Goal: Task Accomplishment & Management: Manage account settings

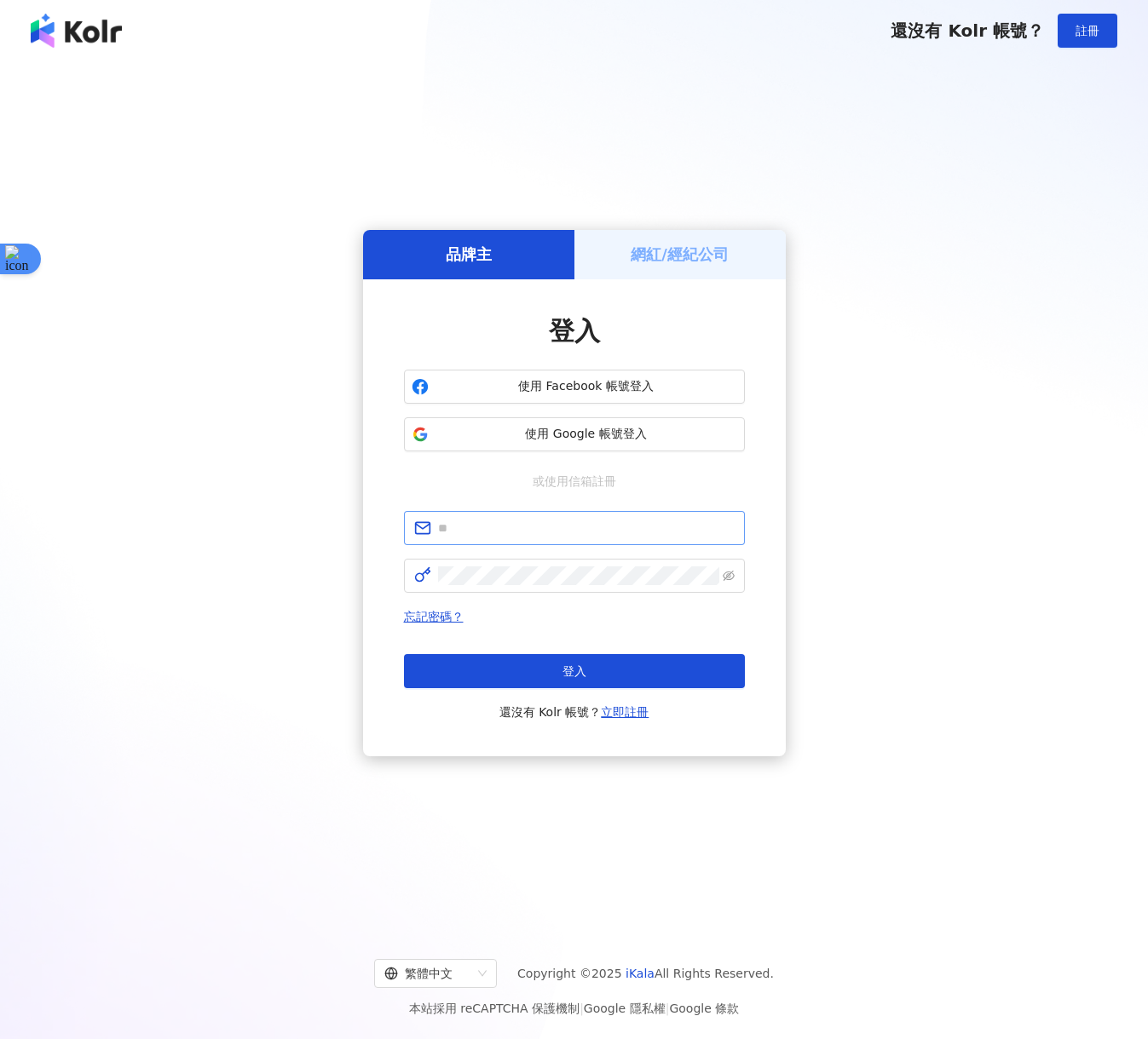
click at [702, 507] on div "登入 使用 Facebook 帳號登入 使用 Google 帳號登入 或使用信箱註冊 忘記密碼？ 登入 還沒有 Kolr 帳號？ 立即註冊" at bounding box center [574, 518] width 341 height 409
click at [702, 534] on input "text" at bounding box center [586, 528] width 297 height 19
click at [838, 505] on div "品牌主 網紅/經紀公司 登入 使用 Facebook 帳號登入 使用 Google 帳號登入 或使用信箱註冊 請填寫信箱 忘記密碼？ 登入 還沒有 Kolr …" at bounding box center [574, 493] width 1107 height 836
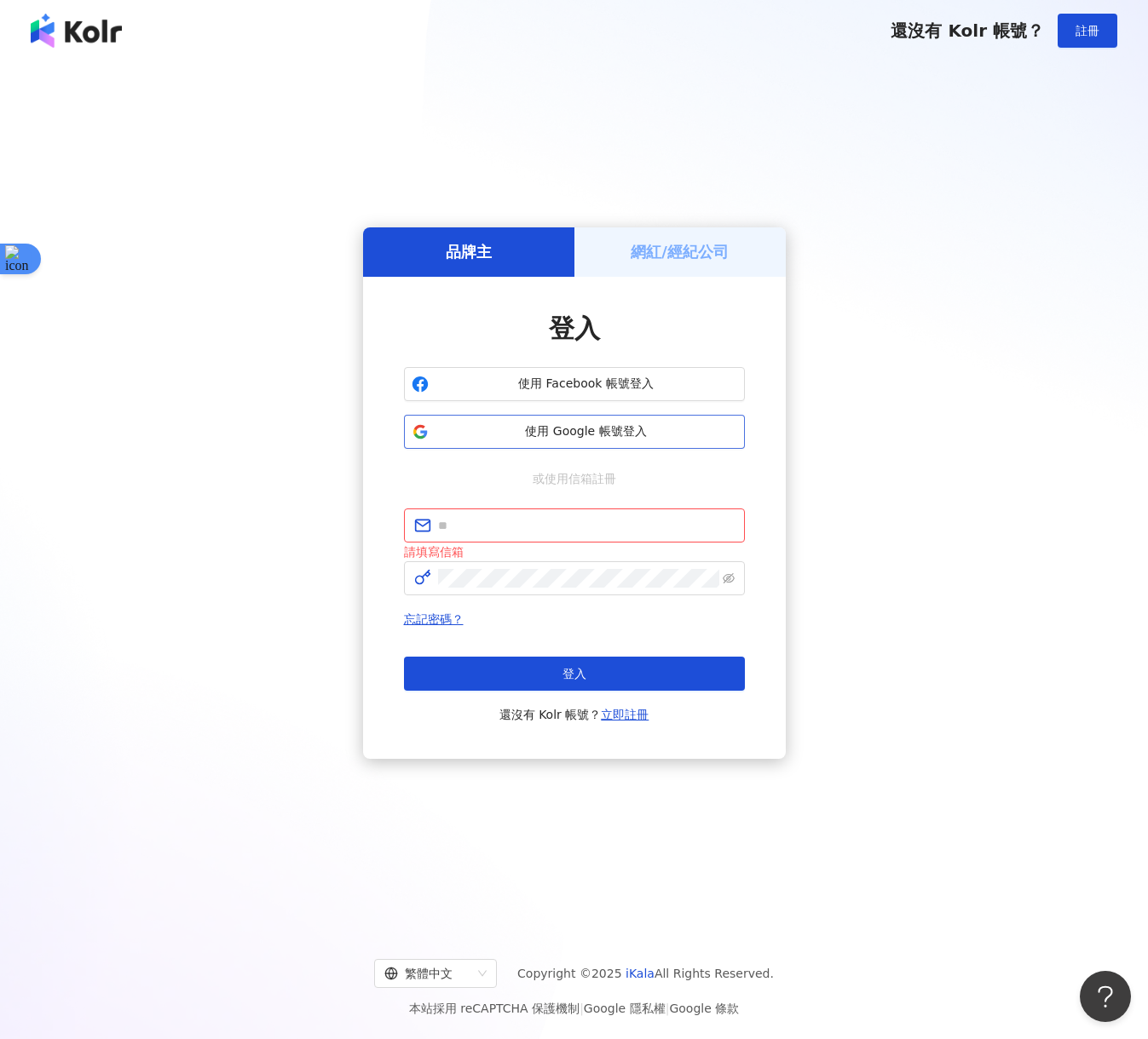
click at [622, 442] on button "使用 Google 帳號登入" at bounding box center [574, 432] width 341 height 34
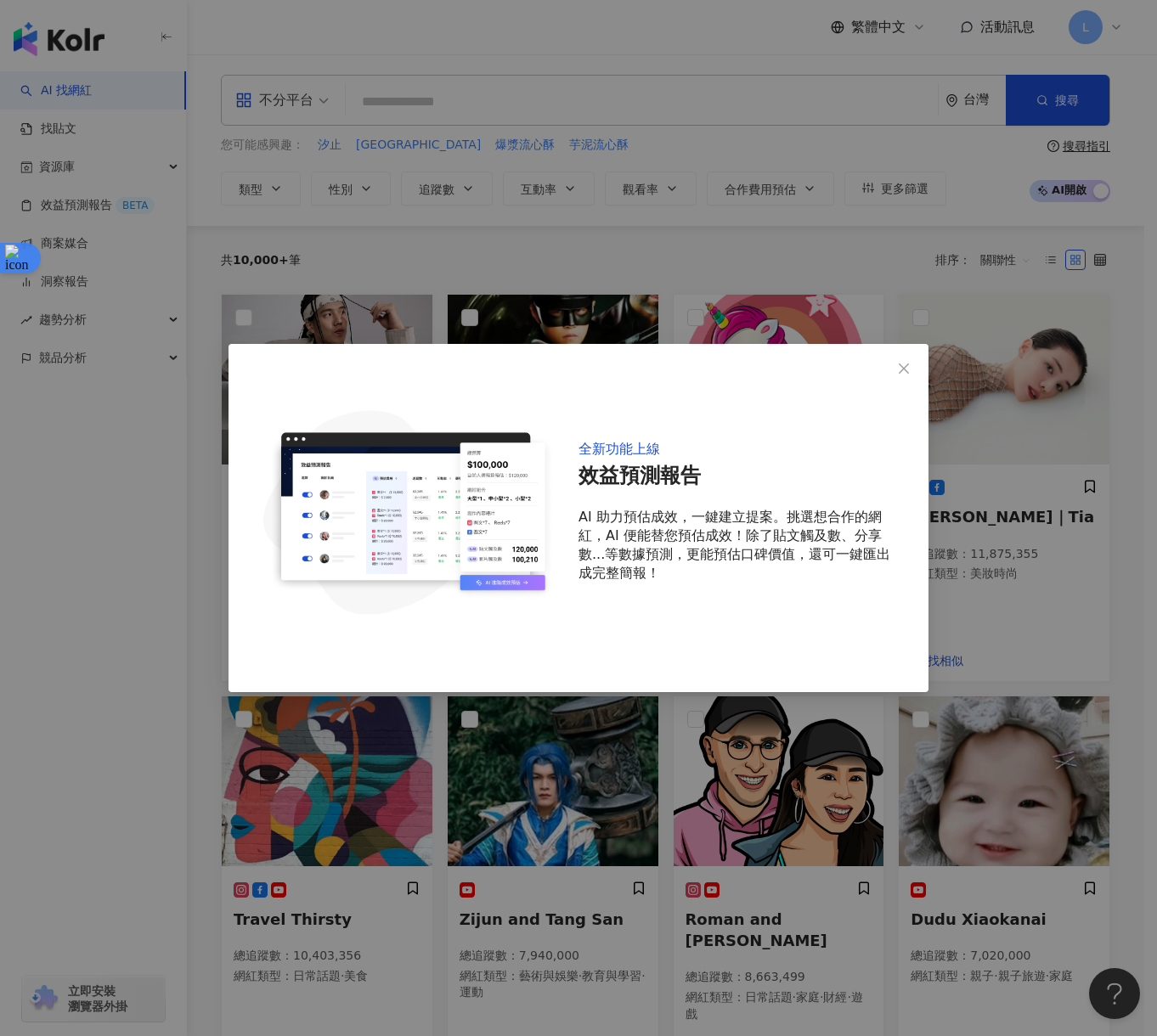
drag, startPoint x: 832, startPoint y: 510, endPoint x: 810, endPoint y: 513, distance: 22.2
click at [832, 510] on p "AI 助力預估成效，一鍵建立提案。挑選想合作的網紅，AI 便能替您預估成效！除了貼文觸及數、分享數...等數據預測，更能預估口碑價值，還可一鍵匯出成完整簡報！" at bounding box center [739, 545] width 323 height 75
drag, startPoint x: 725, startPoint y: 521, endPoint x: 424, endPoint y: 510, distance: 301.2
click at [663, 523] on p "AI 助力預估成效，一鍵建立提案。挑選想合作的網紅，AI 便能替您預估成效！除了貼文觸及數、分享數...等數據預測，更能預估口碑價值，還可一鍵匯出成完整簡報！" at bounding box center [739, 545] width 323 height 75
click at [424, 510] on img at bounding box center [407, 510] width 302 height 280
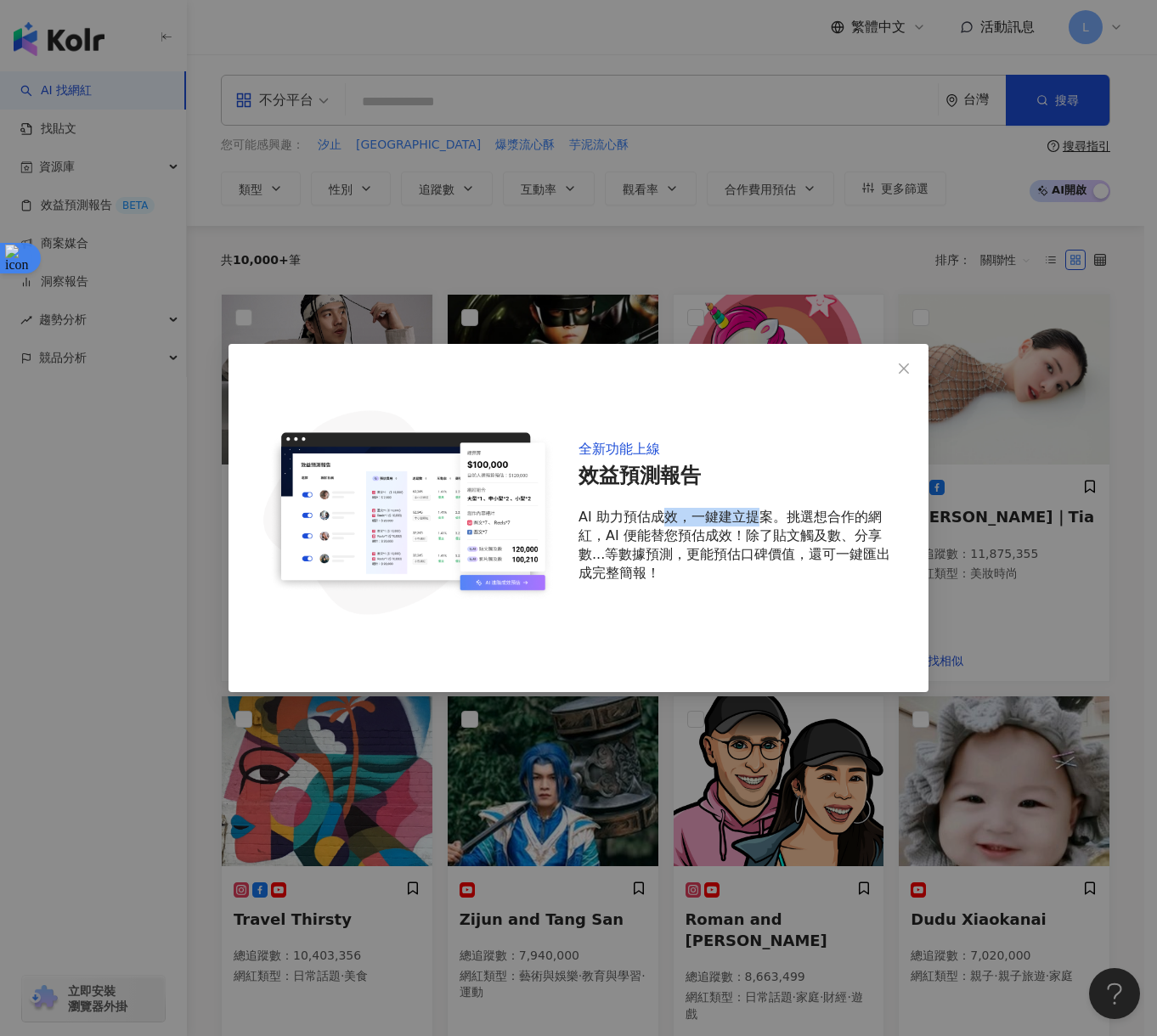
drag, startPoint x: 424, startPoint y: 511, endPoint x: 433, endPoint y: 515, distance: 9.8
click at [424, 511] on img at bounding box center [407, 510] width 302 height 280
click at [599, 591] on div "全新功能上線 效益預測報告 AI 助力預估成效，一鍵建立提案。挑選想合作的網紅，AI 便能替您預估成效！除了貼文觸及數、分享數...等數據預測，更能預估口碑價…" at bounding box center [739, 510] width 323 height 280
click at [622, 456] on div "全新功能上線" at bounding box center [619, 449] width 81 height 19
drag, startPoint x: 621, startPoint y: 439, endPoint x: 880, endPoint y: 398, distance: 262.2
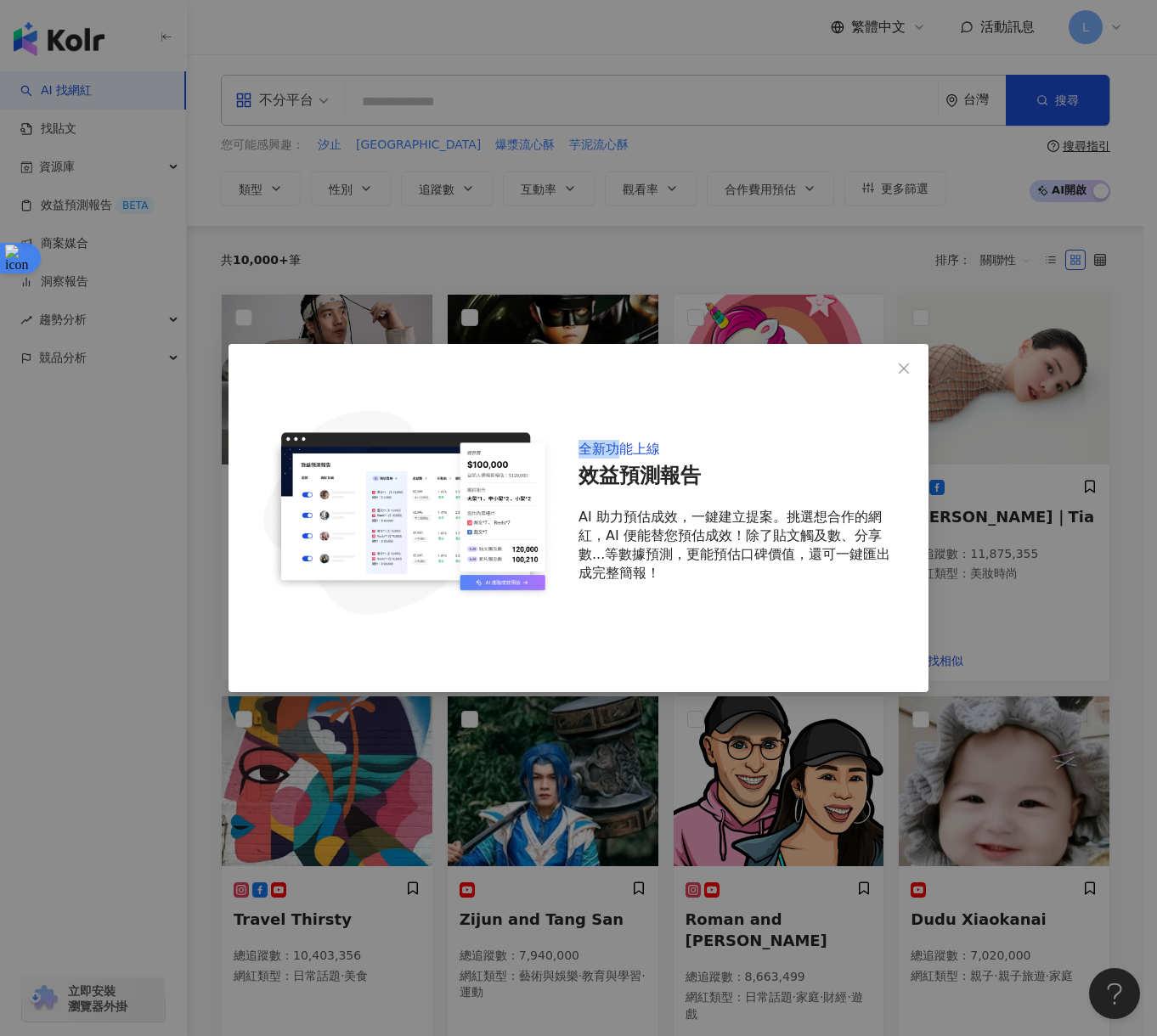
click at [621, 440] on div "全新功能上線" at bounding box center [619, 449] width 81 height 19
click at [908, 374] on icon "close" at bounding box center [903, 368] width 13 height 13
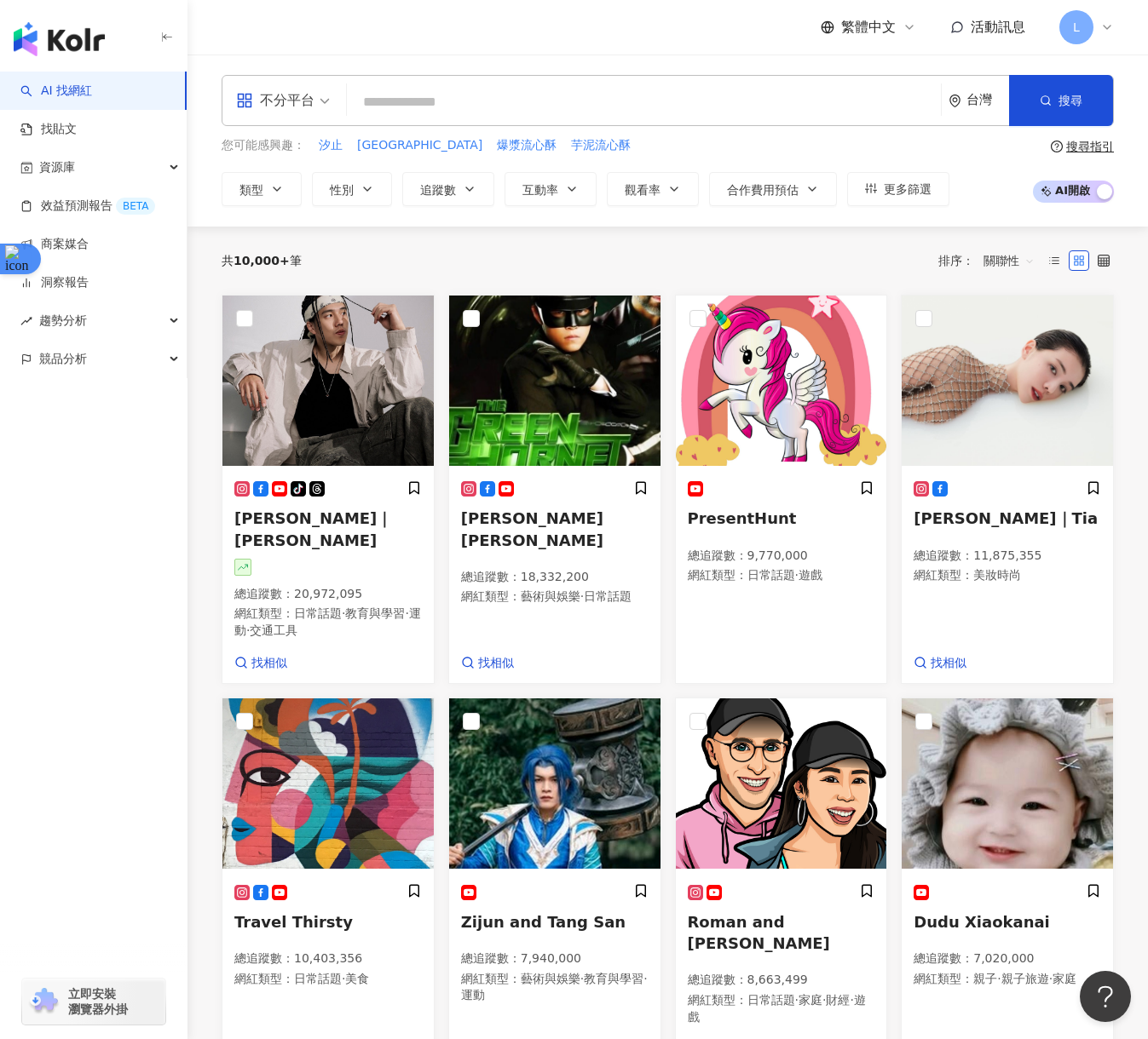
click at [443, 108] on input "search" at bounding box center [643, 102] width 580 height 32
click at [76, 134] on link "找貼文" at bounding box center [48, 129] width 57 height 17
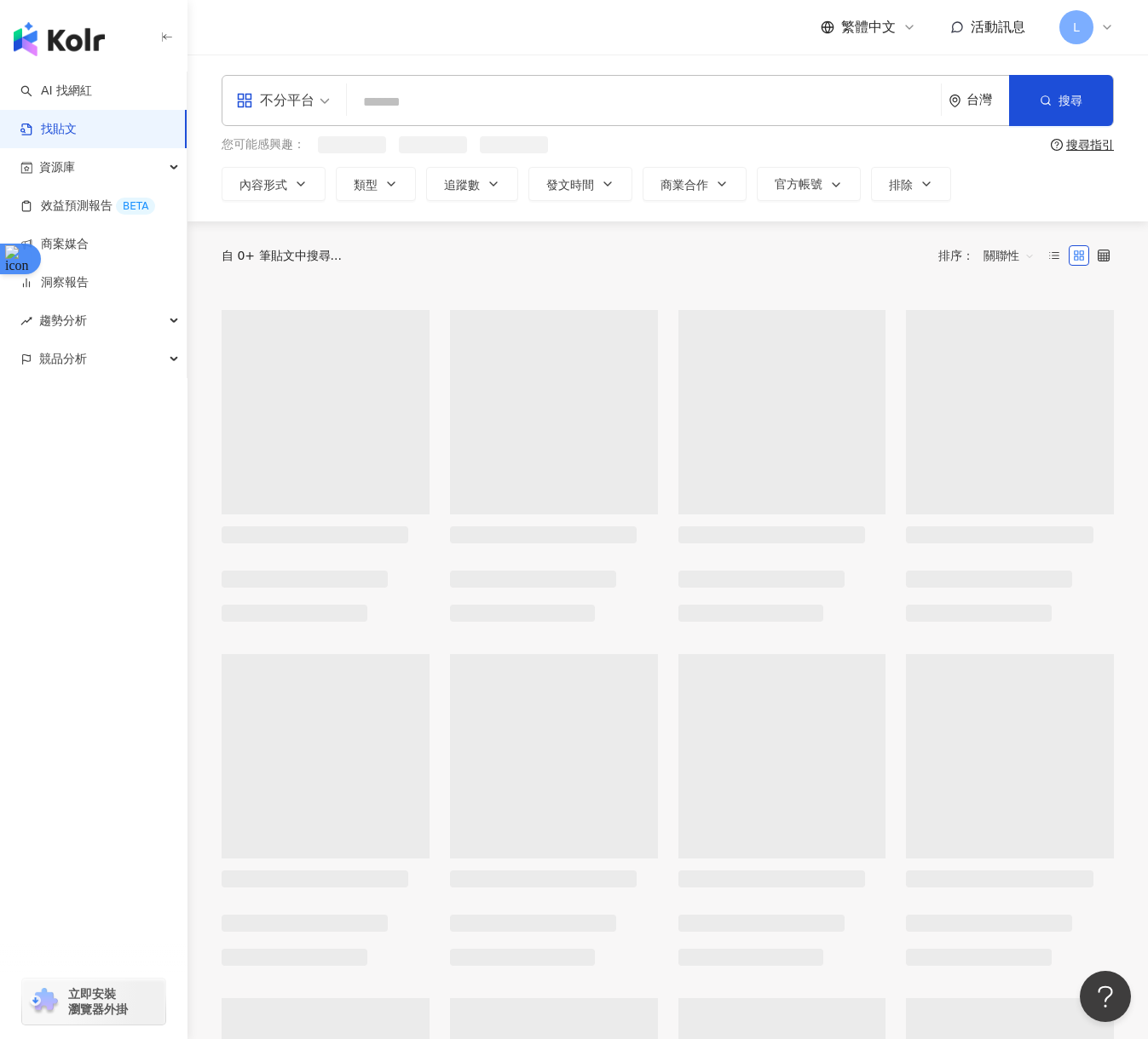
click at [440, 114] on input "search" at bounding box center [643, 101] width 580 height 37
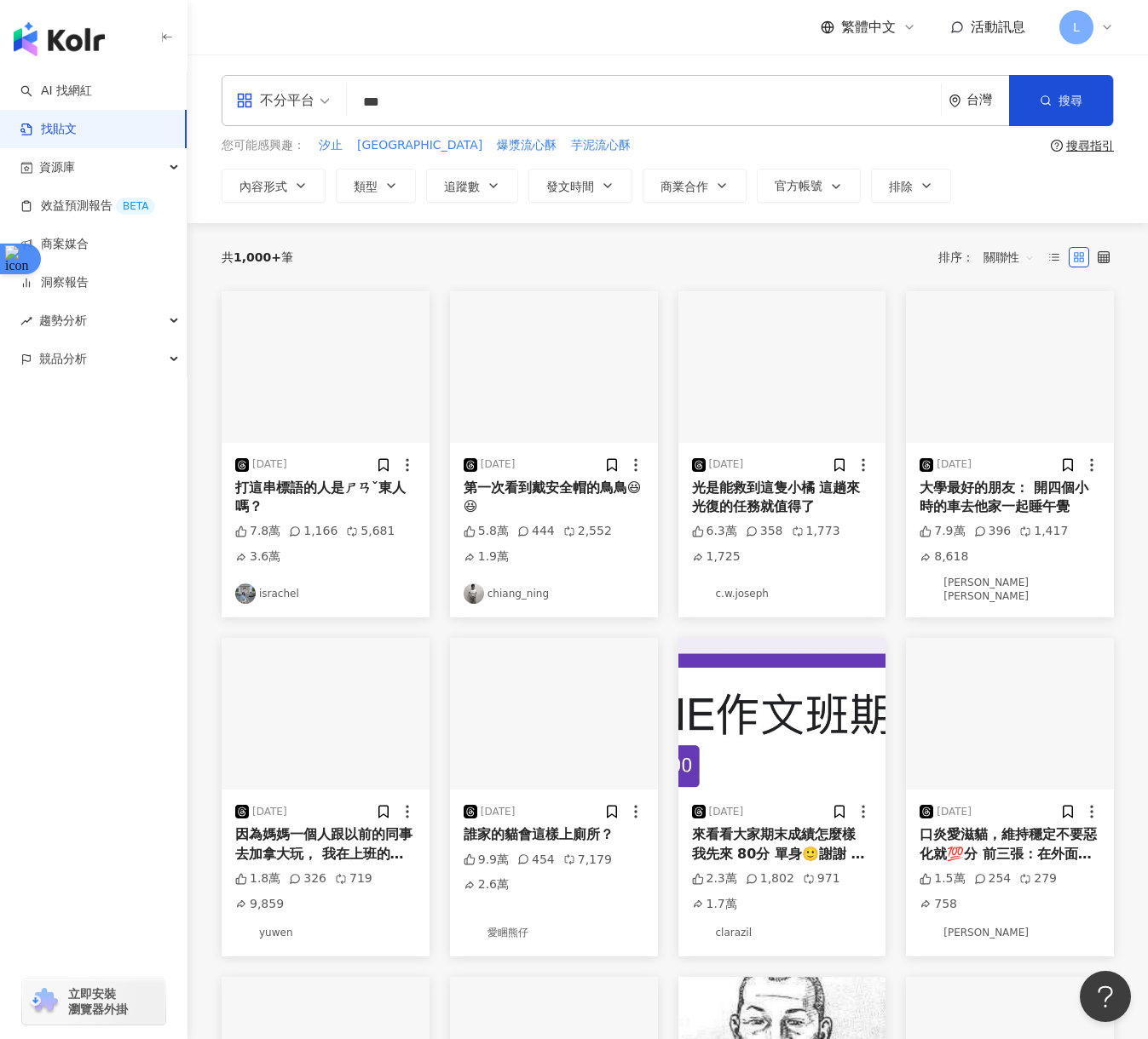
type input "***"
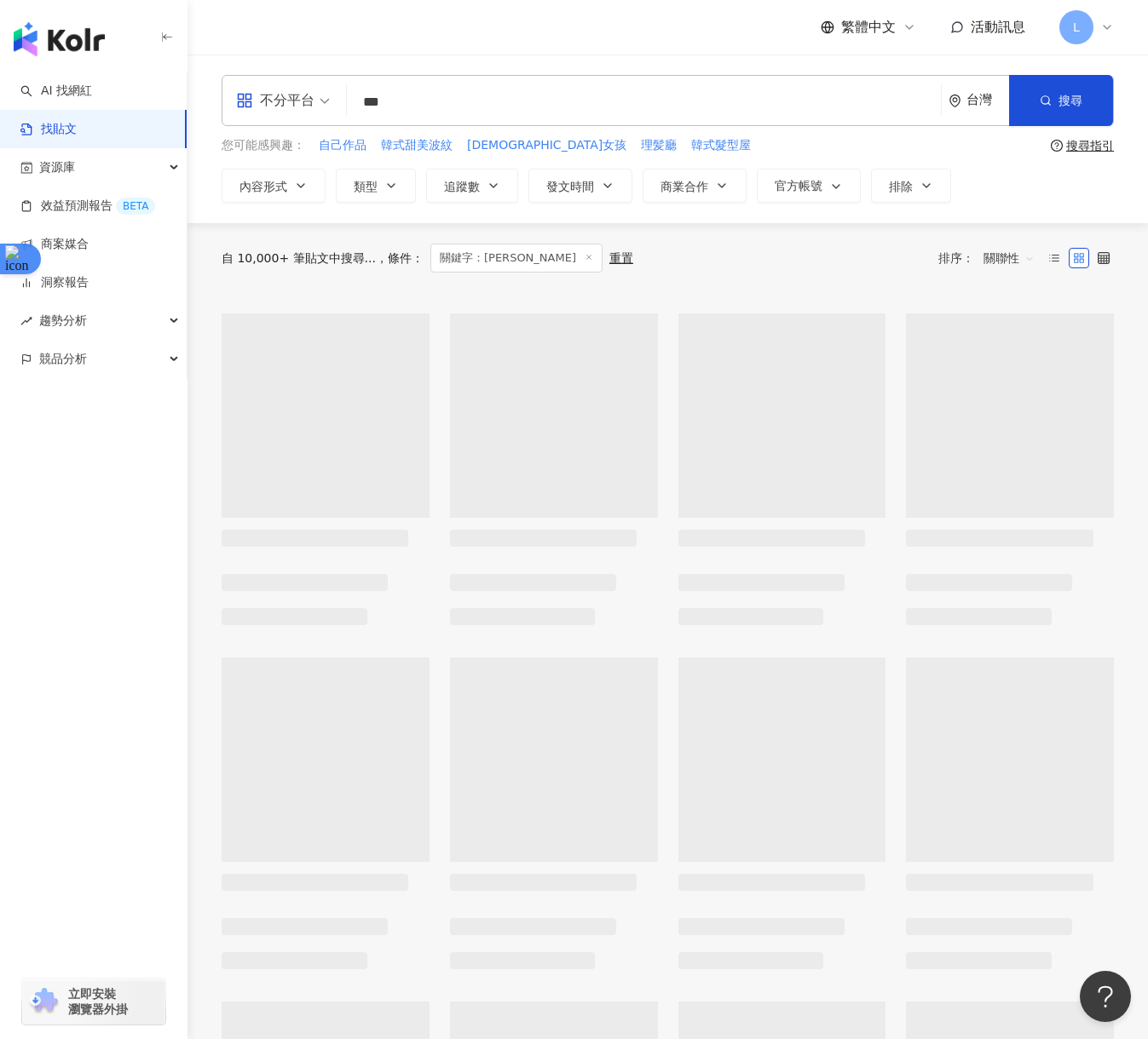
drag, startPoint x: 425, startPoint y: 110, endPoint x: 360, endPoint y: 100, distance: 65.8
click at [360, 100] on input "***" at bounding box center [643, 101] width 580 height 37
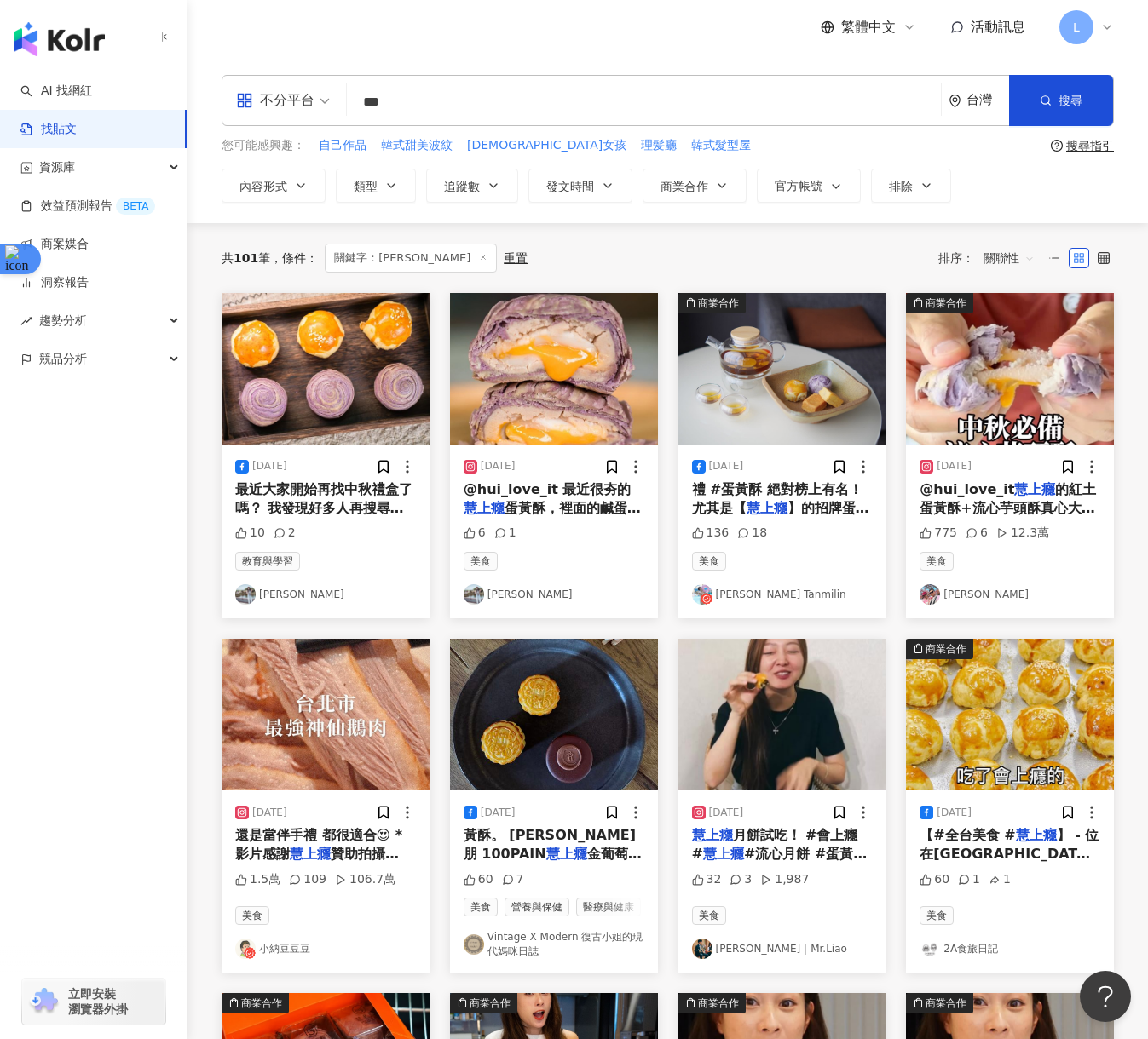
click at [995, 256] on span "關聯性" at bounding box center [1008, 258] width 51 height 27
click at [1013, 437] on div "發文時間" at bounding box center [1011, 437] width 48 height 19
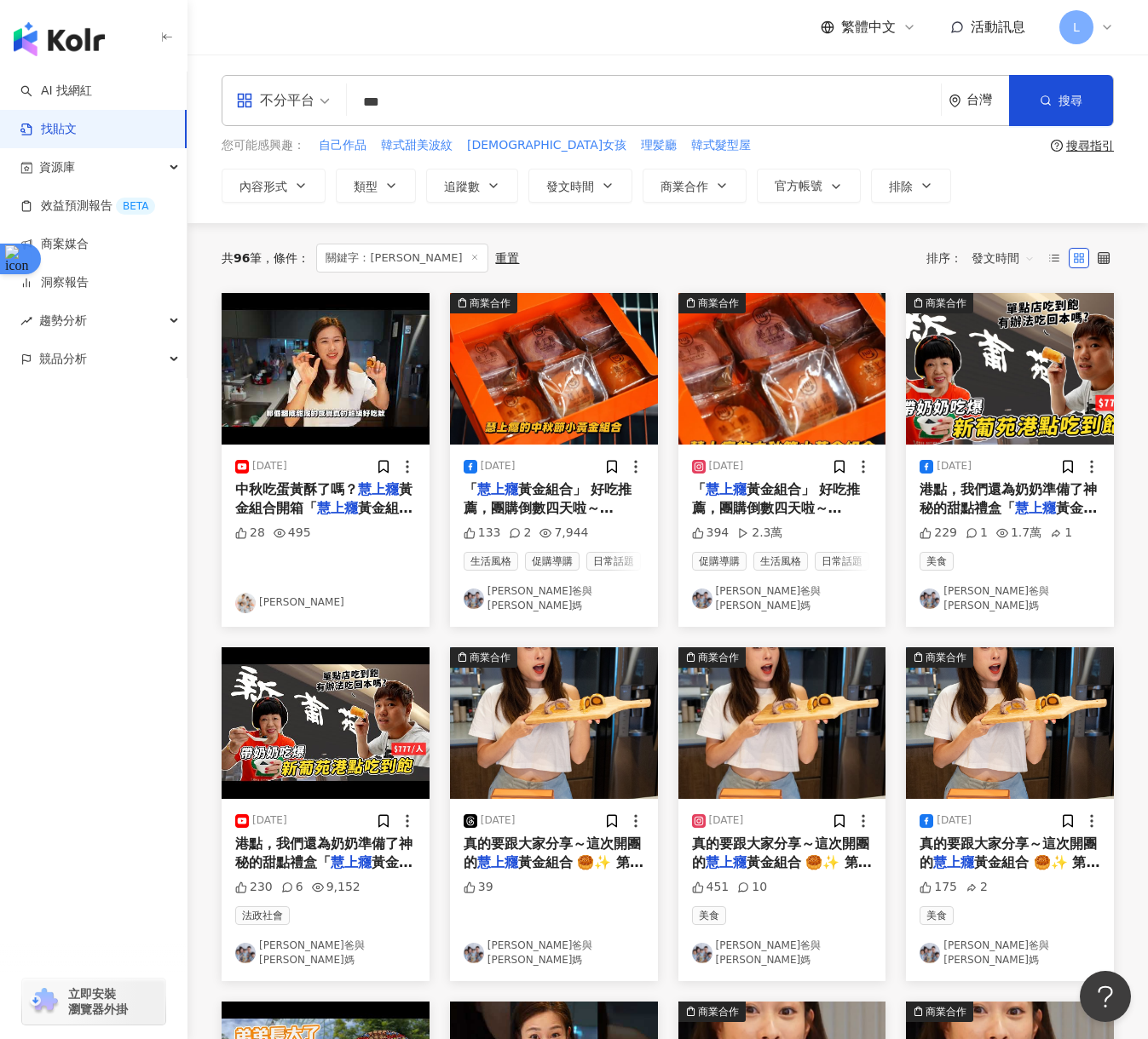
click at [979, 502] on span "港點，我們還為奶奶準備了神秘的甜點禮盒「" at bounding box center [1008, 498] width 178 height 35
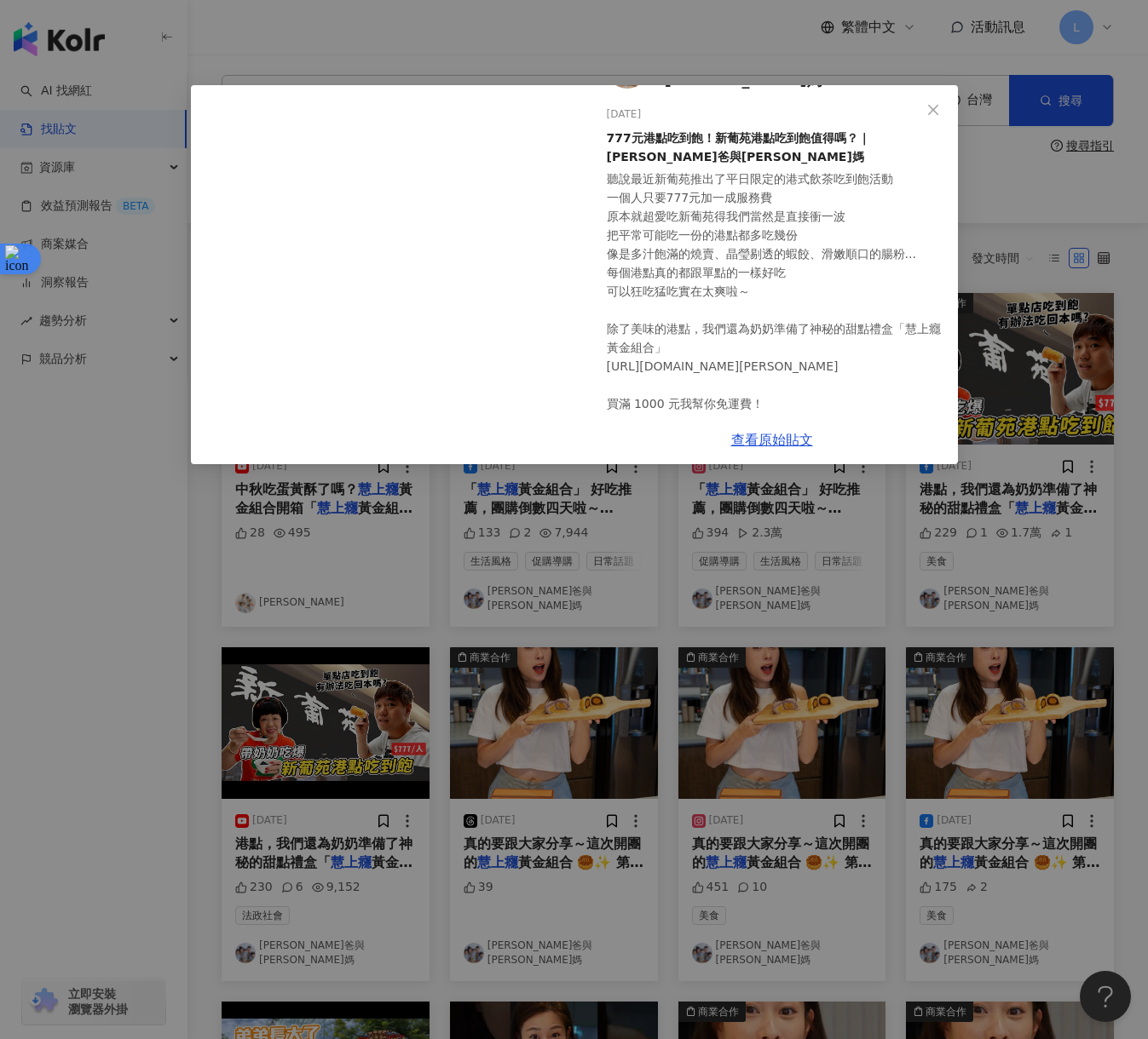
scroll to position [76, 0]
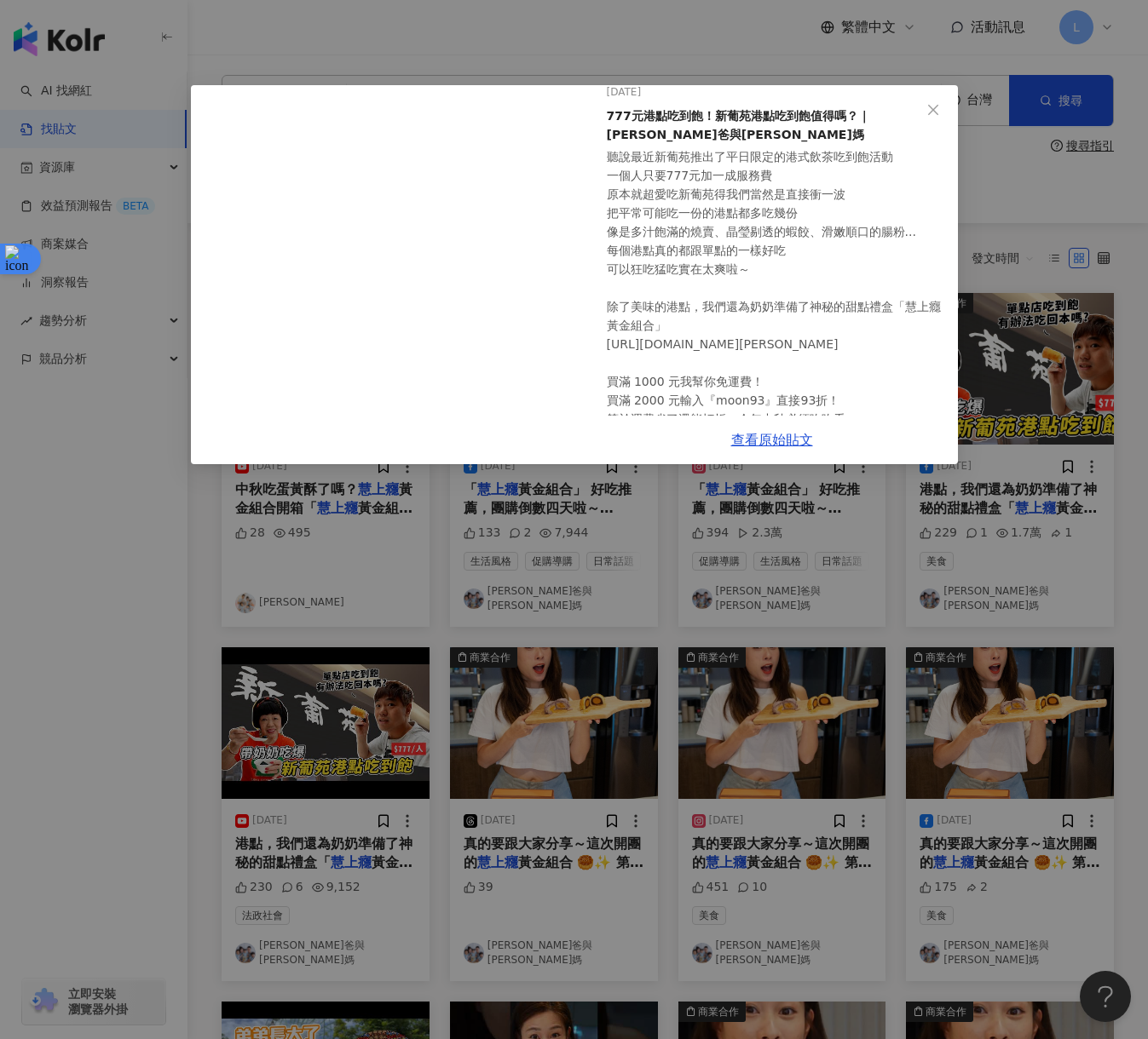
click at [288, 497] on div "[PERSON_NAME]爸與[PERSON_NAME]媽 [DATE] 777元港點吃到飽！新葡苑港點吃到飽值得嗎？｜[PERSON_NAME]爸與[PER…" at bounding box center [574, 519] width 1148 height 1039
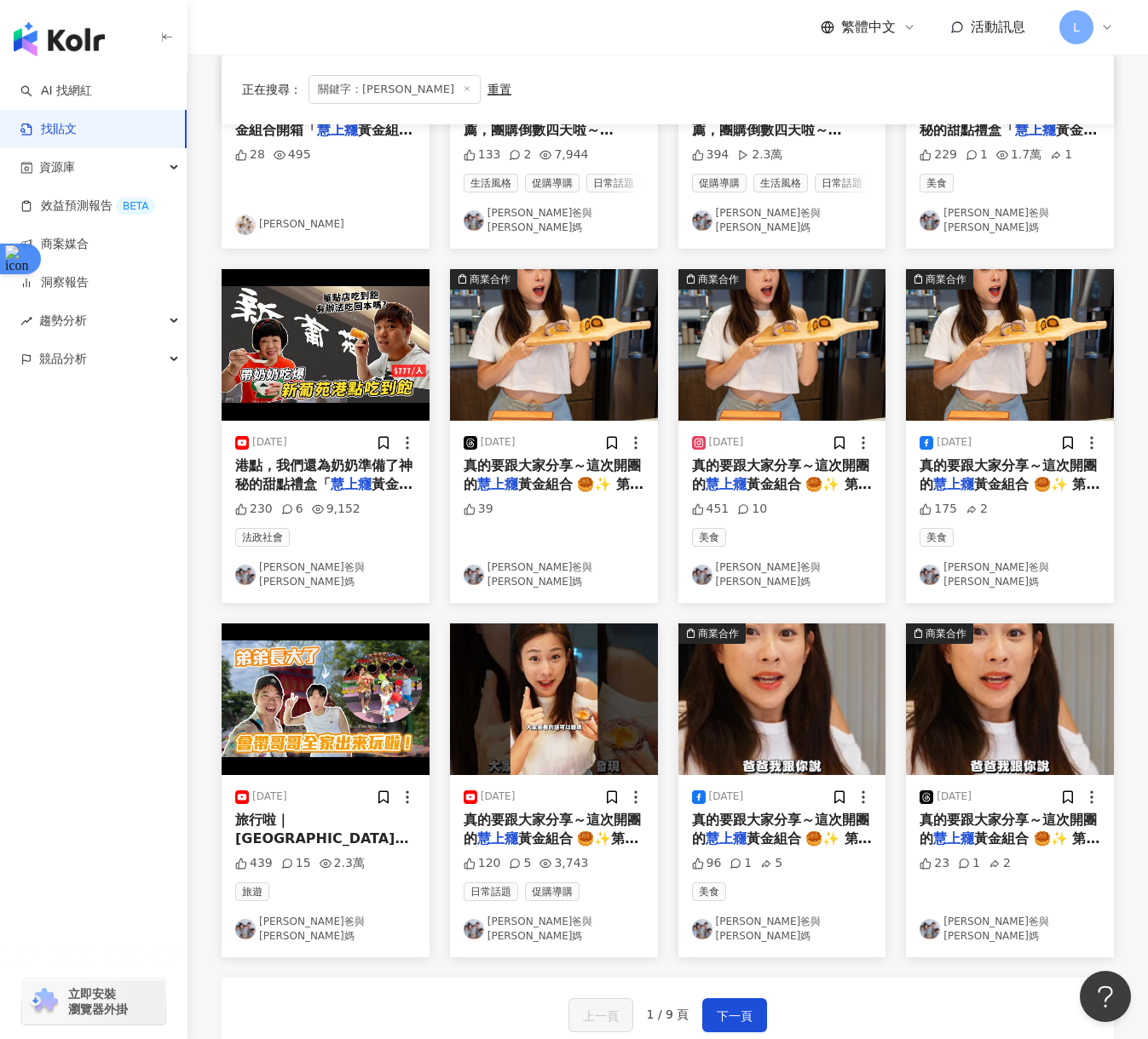
scroll to position [546, 0]
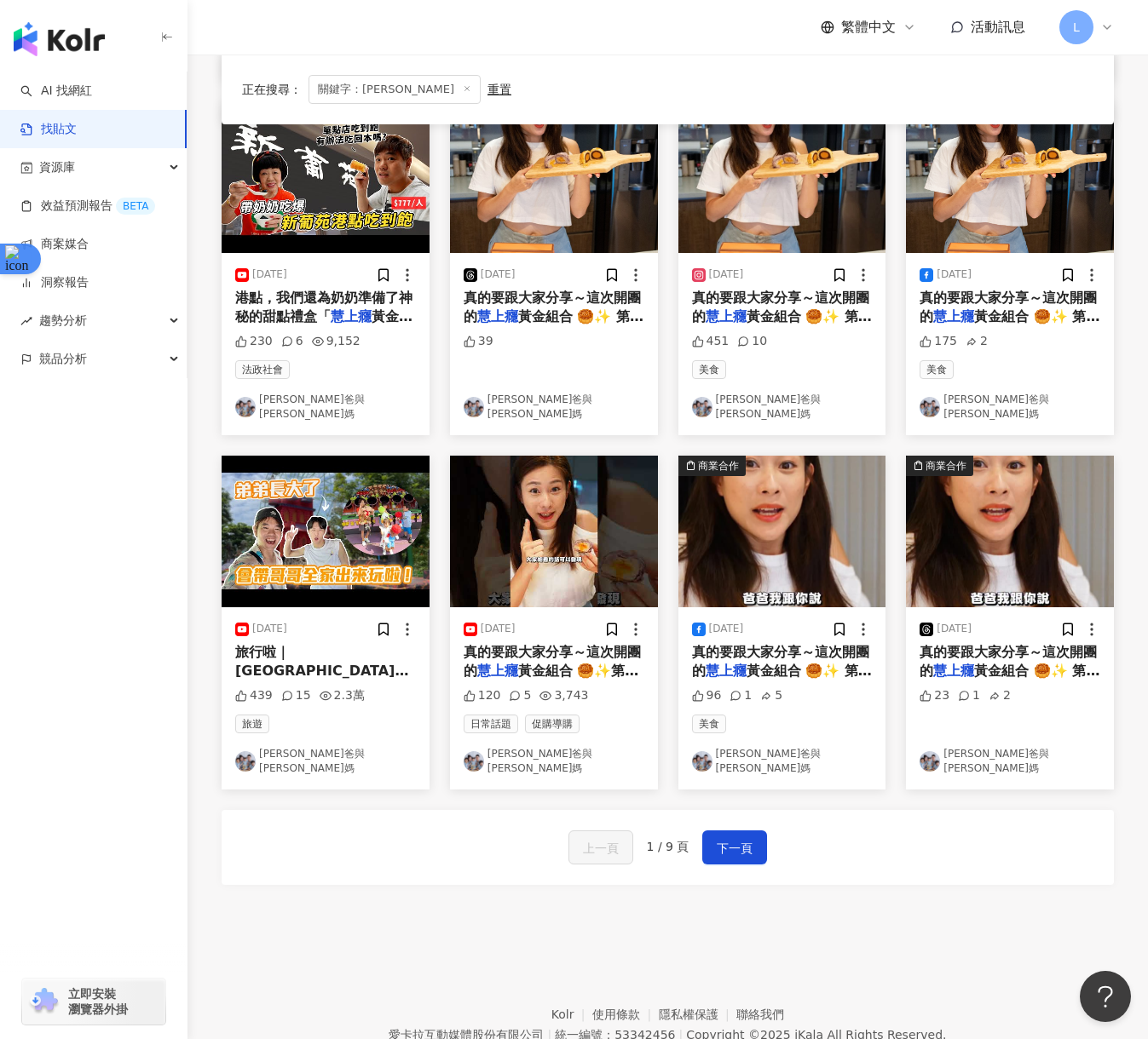
click at [50, 40] on img "button" at bounding box center [59, 39] width 91 height 34
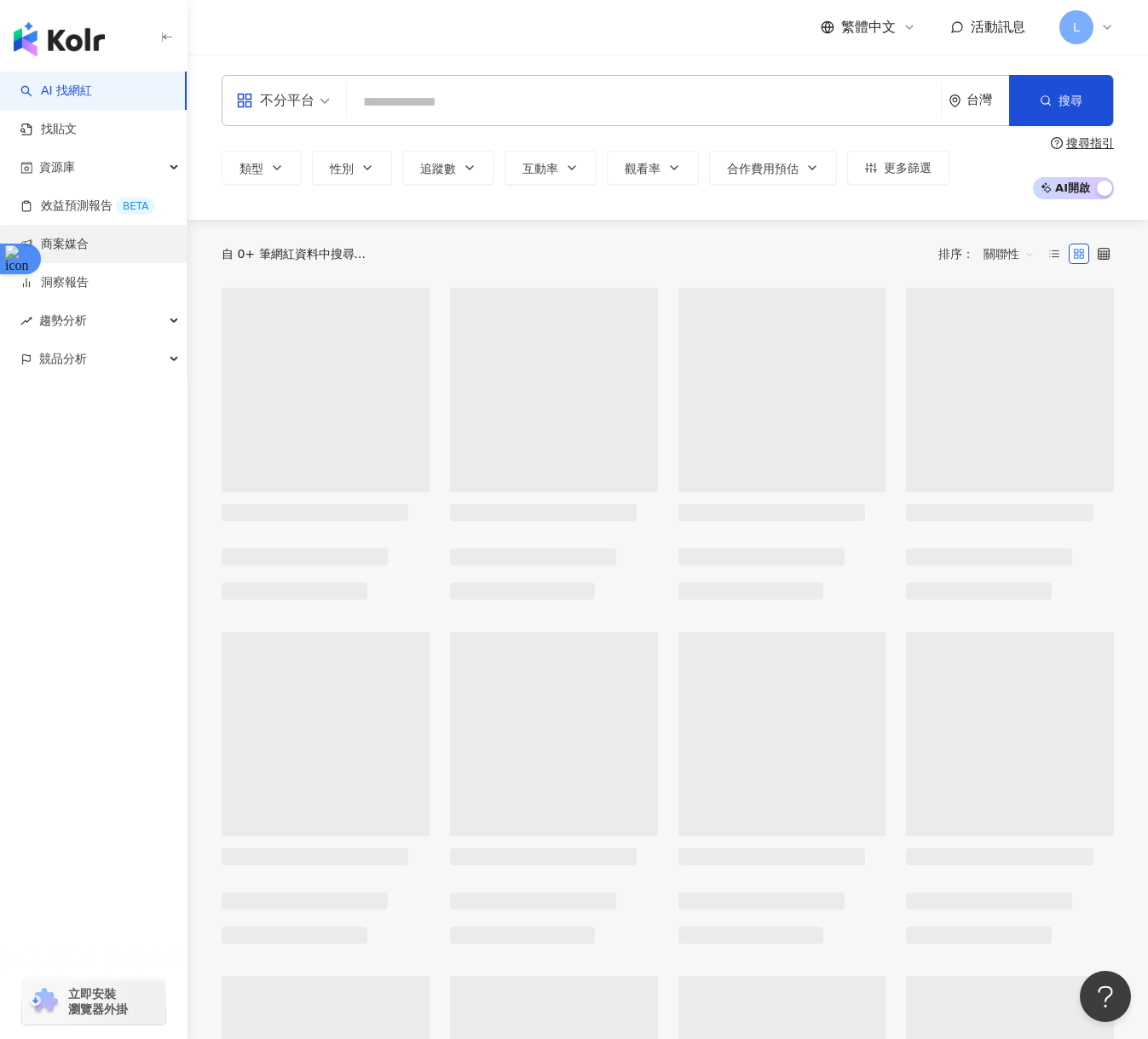
click at [89, 253] on link "商案媒合" at bounding box center [55, 244] width 68 height 17
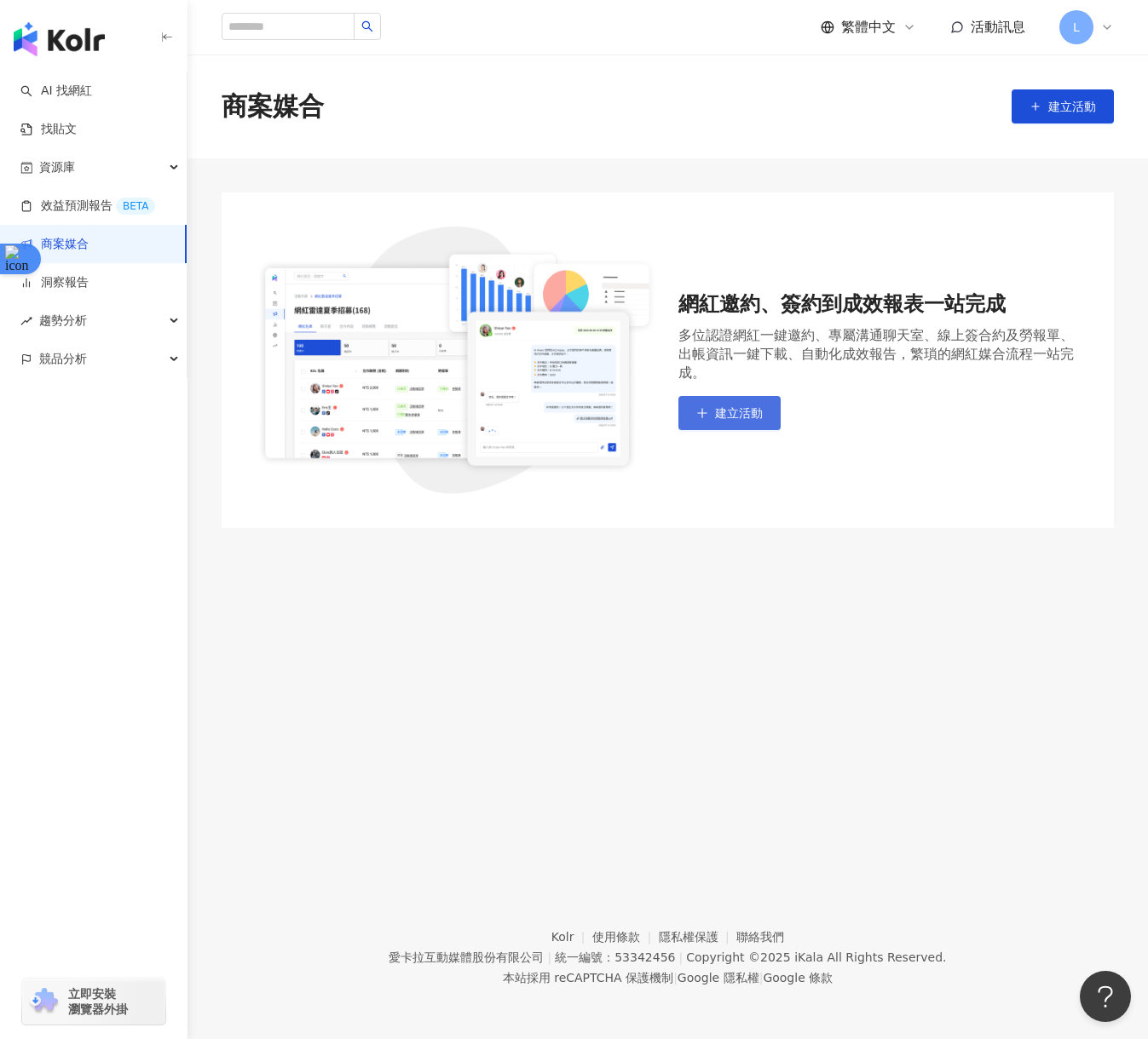
click at [683, 404] on button "建立活動" at bounding box center [729, 413] width 102 height 34
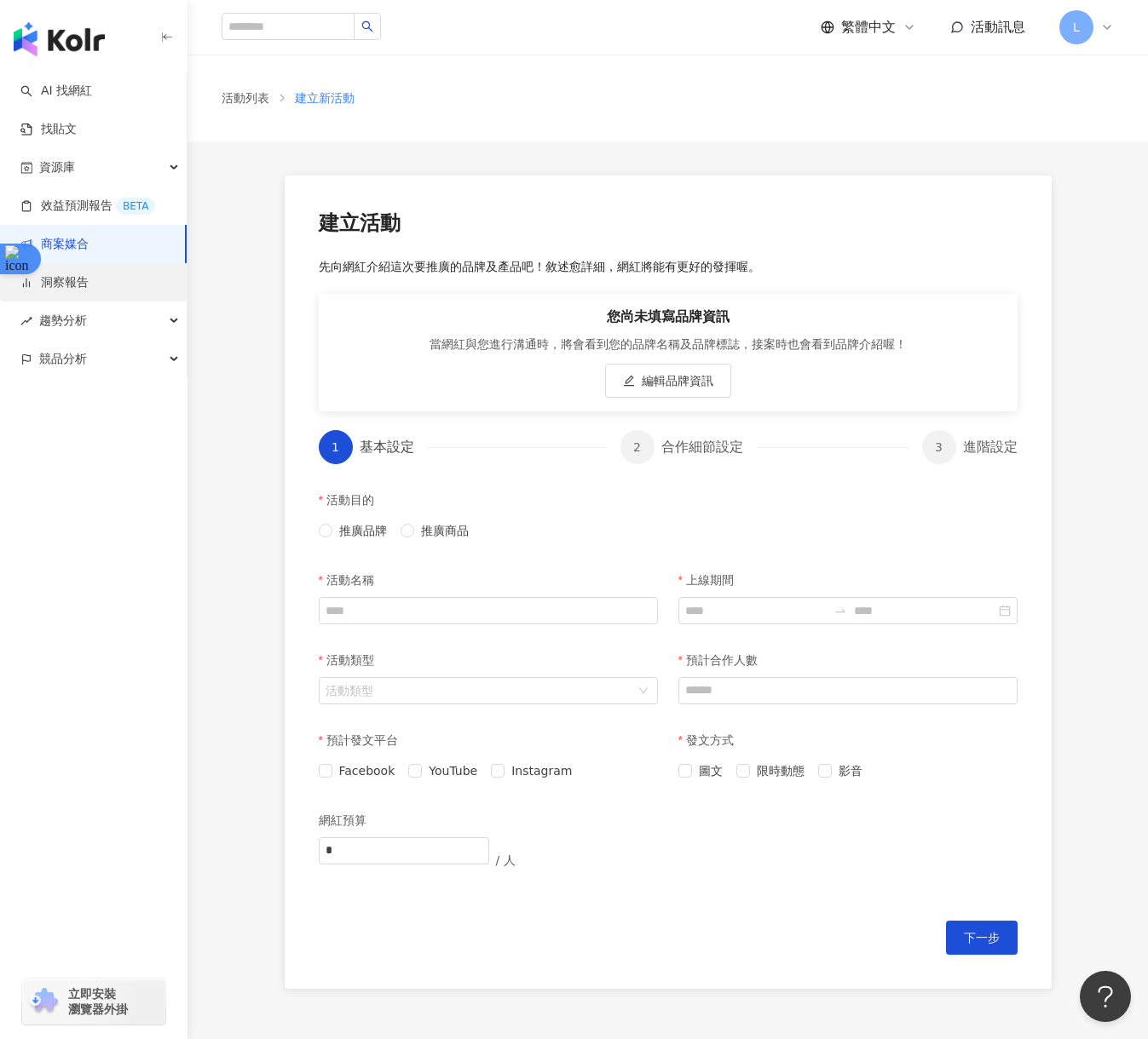
click at [89, 280] on link "洞察報告" at bounding box center [55, 282] width 68 height 17
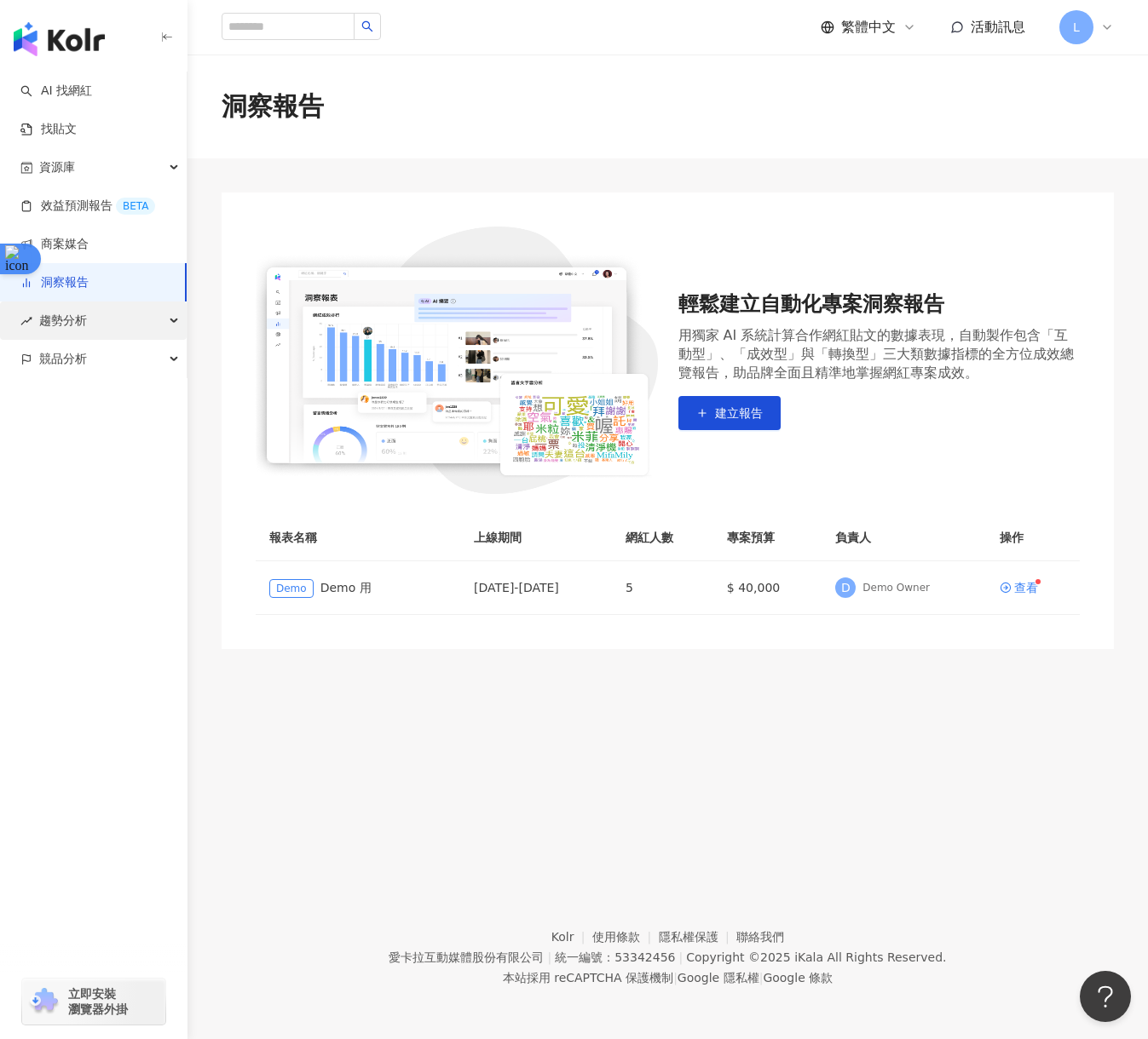
click at [111, 314] on div "趨勢分析" at bounding box center [93, 320] width 187 height 39
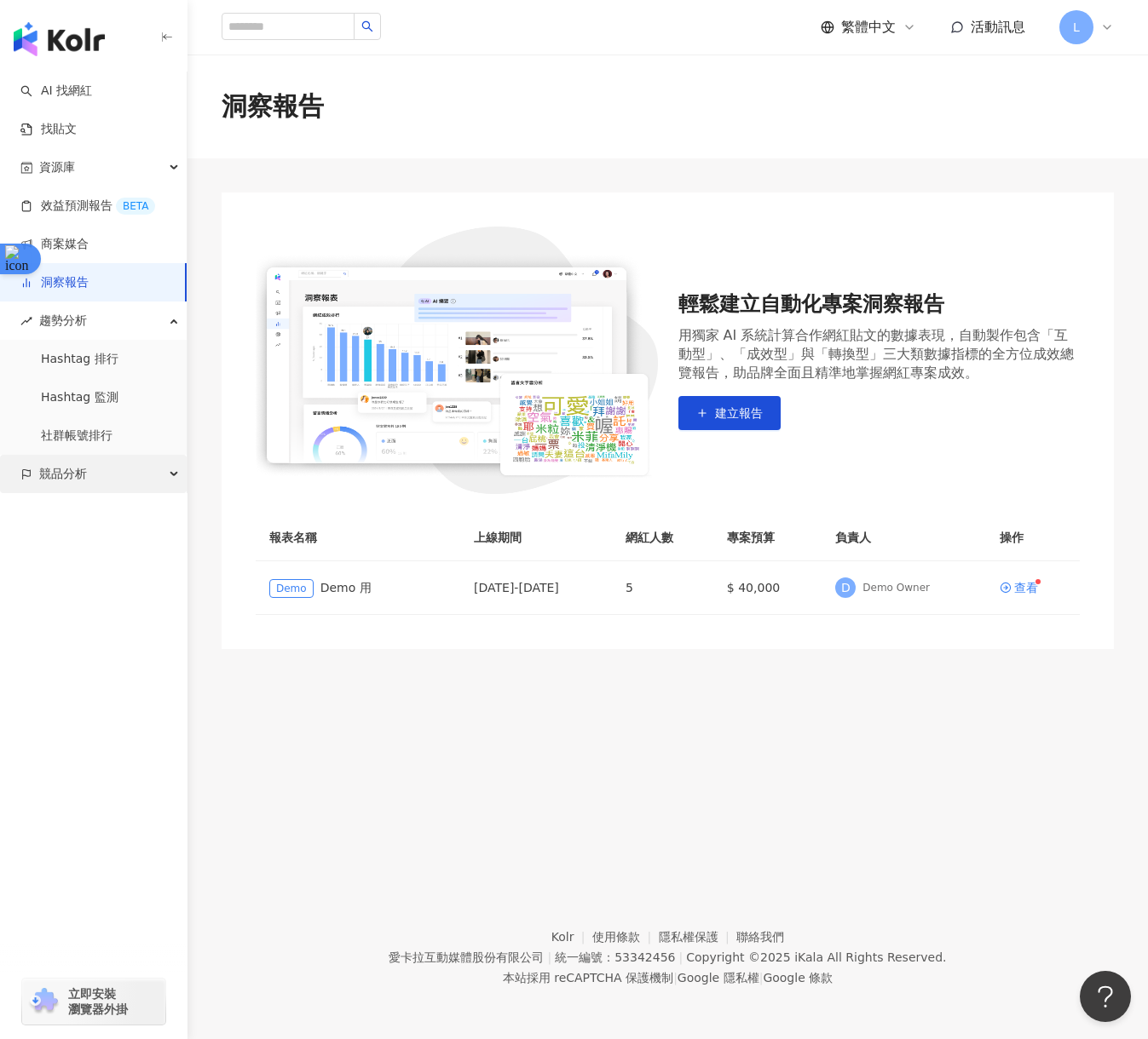
click at [128, 462] on div "競品分析" at bounding box center [93, 473] width 187 height 39
click at [83, 97] on link "AI 找網紅" at bounding box center [57, 91] width 72 height 17
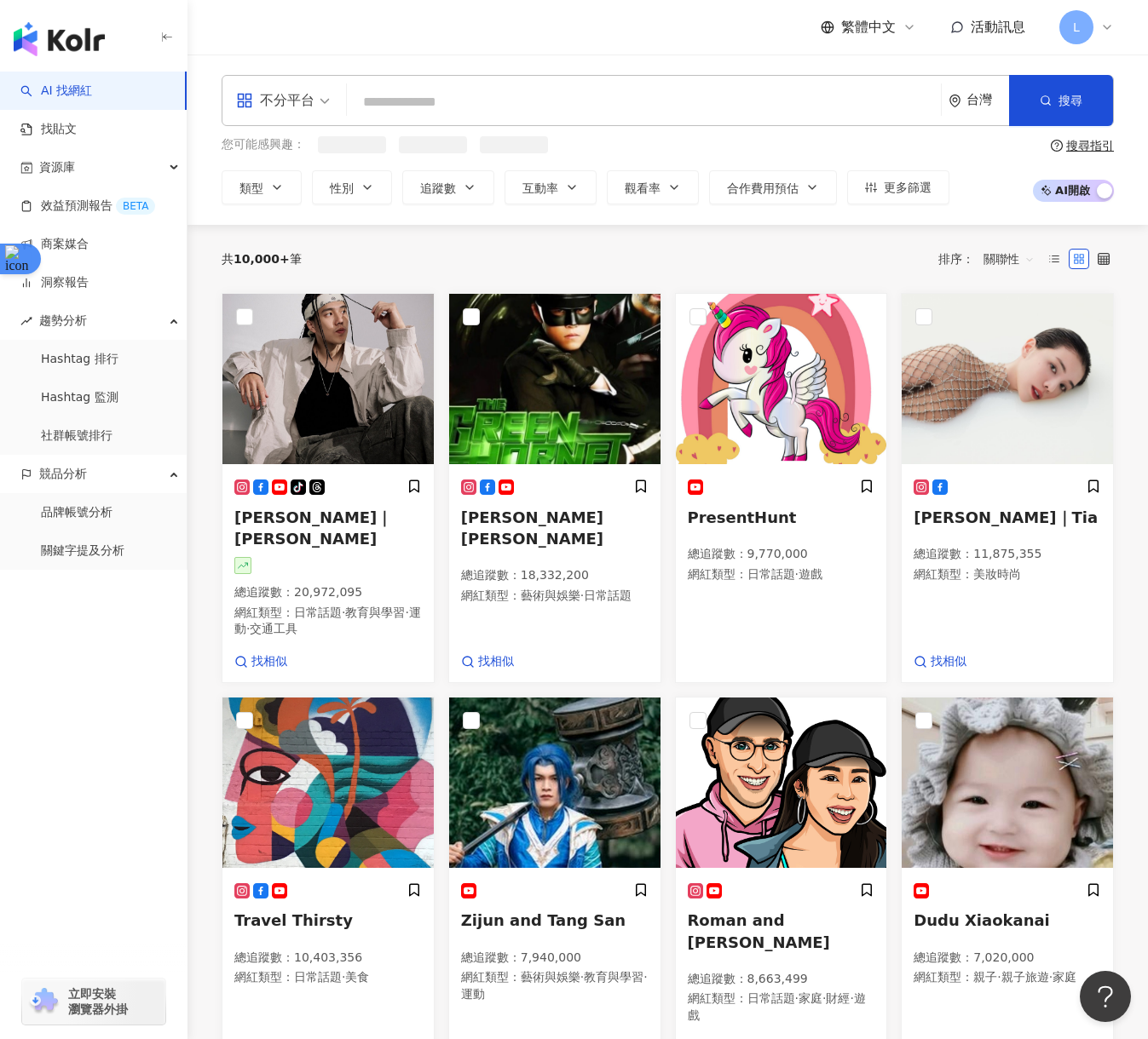
click at [1083, 30] on span "L" at bounding box center [1076, 27] width 34 height 34
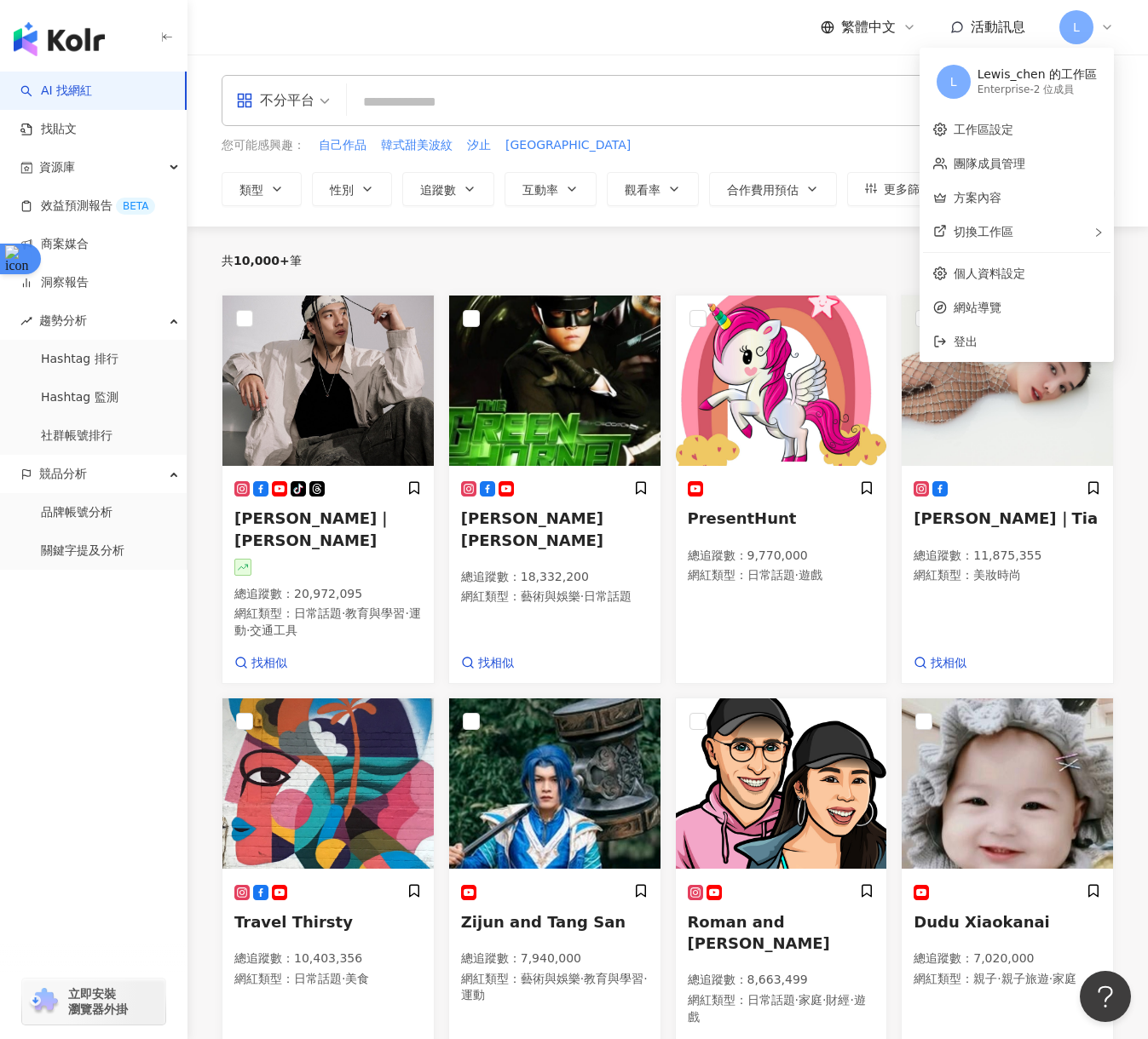
click at [1005, 93] on div "Enterprise - 2 位成員" at bounding box center [1037, 90] width 119 height 14
click at [996, 162] on link "團隊成員管理" at bounding box center [989, 163] width 72 height 13
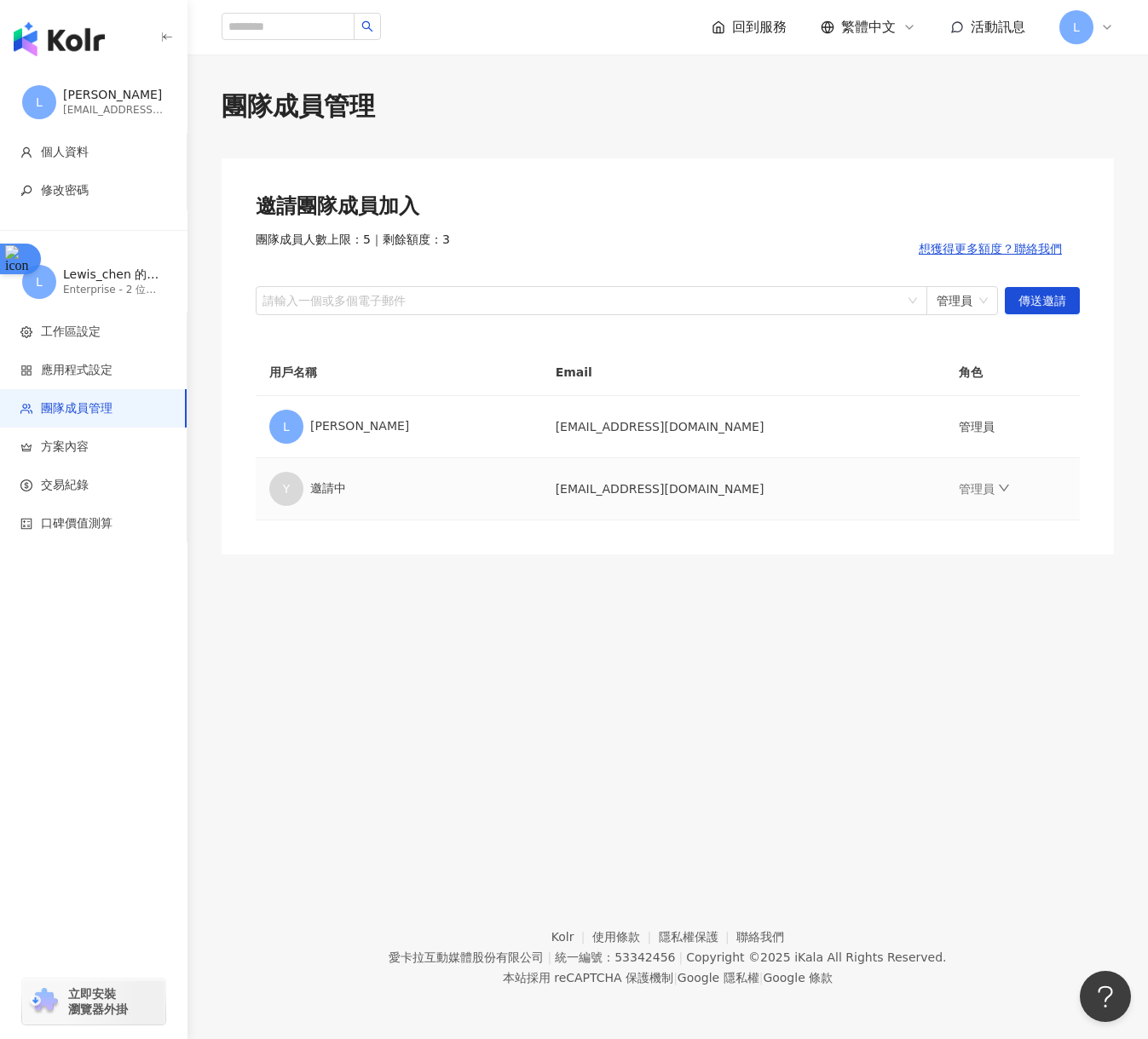
click at [311, 490] on div "Y 邀請中" at bounding box center [398, 489] width 259 height 34
drag, startPoint x: 587, startPoint y: 493, endPoint x: 724, endPoint y: 503, distance: 137.4
click at [724, 503] on tr "Y 邀請中 [EMAIL_ADDRESS][DOMAIN_NAME] 管理員" at bounding box center [667, 489] width 824 height 62
copy tr "邀請中 [EMAIL_ADDRESS][DOMAIN_NAME]"
click at [465, 307] on div at bounding box center [582, 300] width 647 height 13
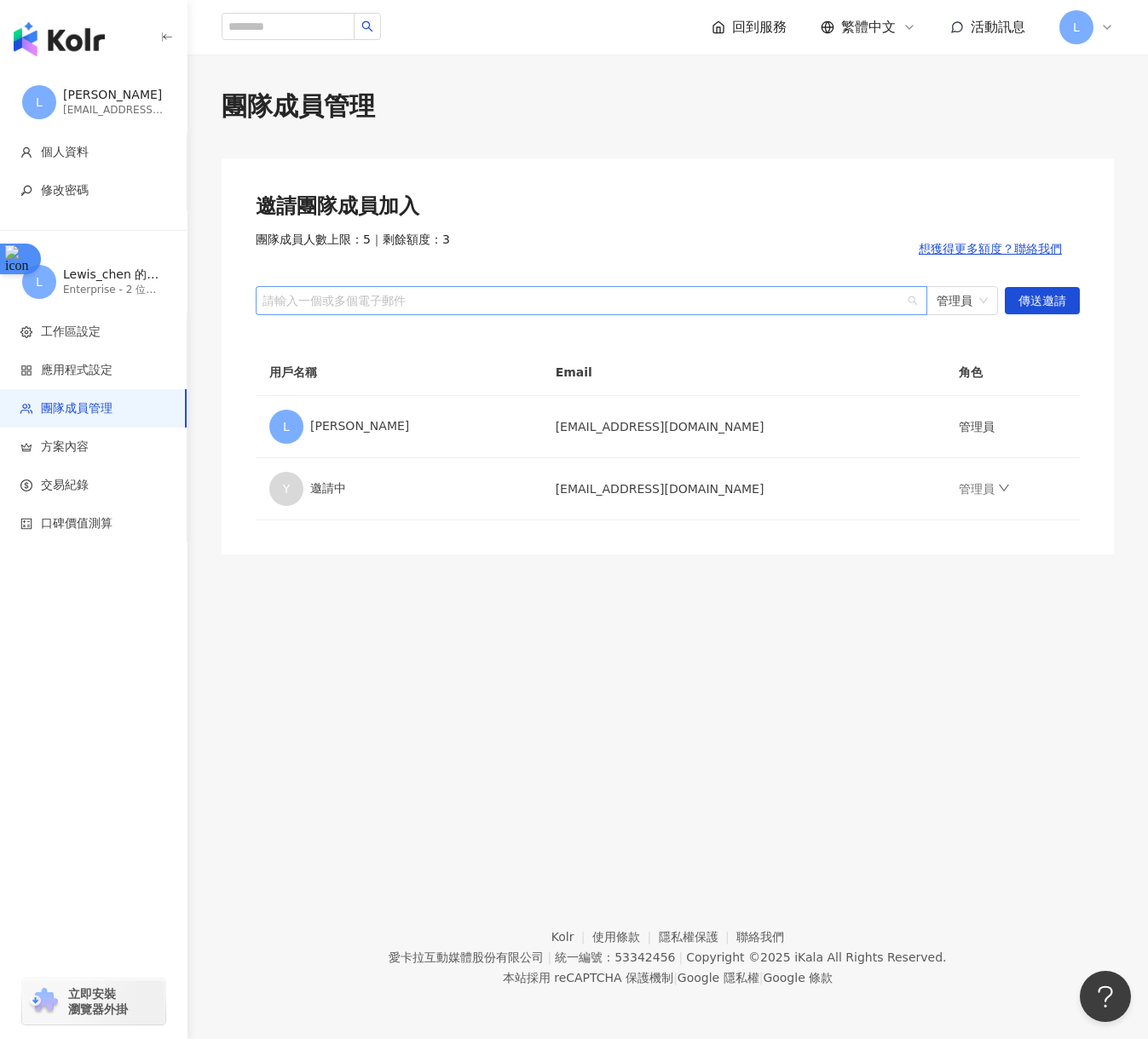
paste input "**********"
click at [289, 303] on input "**********" at bounding box center [334, 300] width 145 height 13
type input "**********"
click at [404, 299] on div at bounding box center [582, 300] width 647 height 13
drag, startPoint x: 694, startPoint y: 482, endPoint x: 539, endPoint y: 466, distance: 155.8
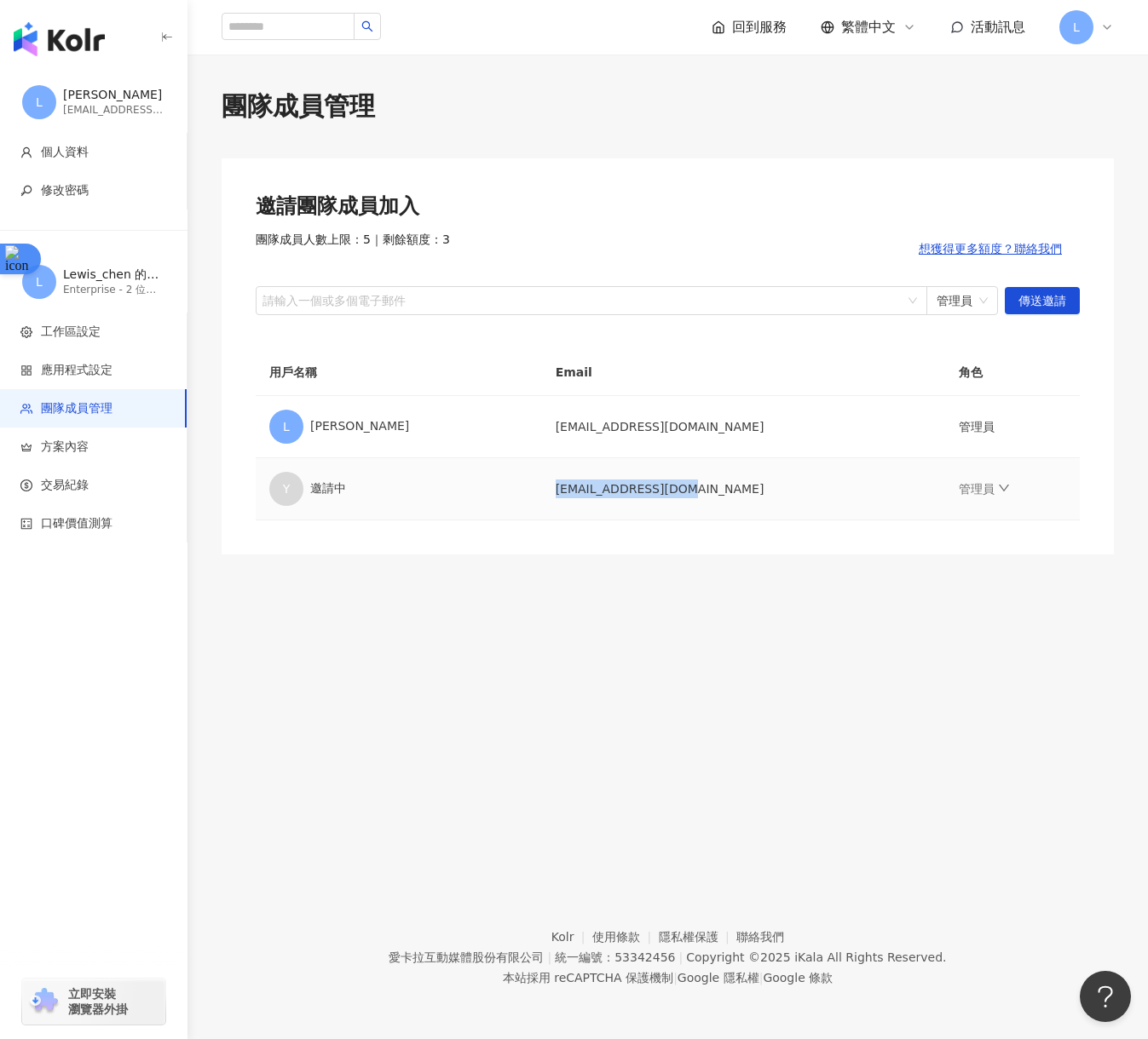
click at [551, 479] on tr "Y 邀請中 [EMAIL_ADDRESS][DOMAIN_NAME] 管理員" at bounding box center [667, 489] width 824 height 62
click at [359, 306] on div at bounding box center [582, 300] width 647 height 13
paste input "**********"
type input "**********"
click at [1059, 294] on span "傳送邀請" at bounding box center [1041, 301] width 48 height 27
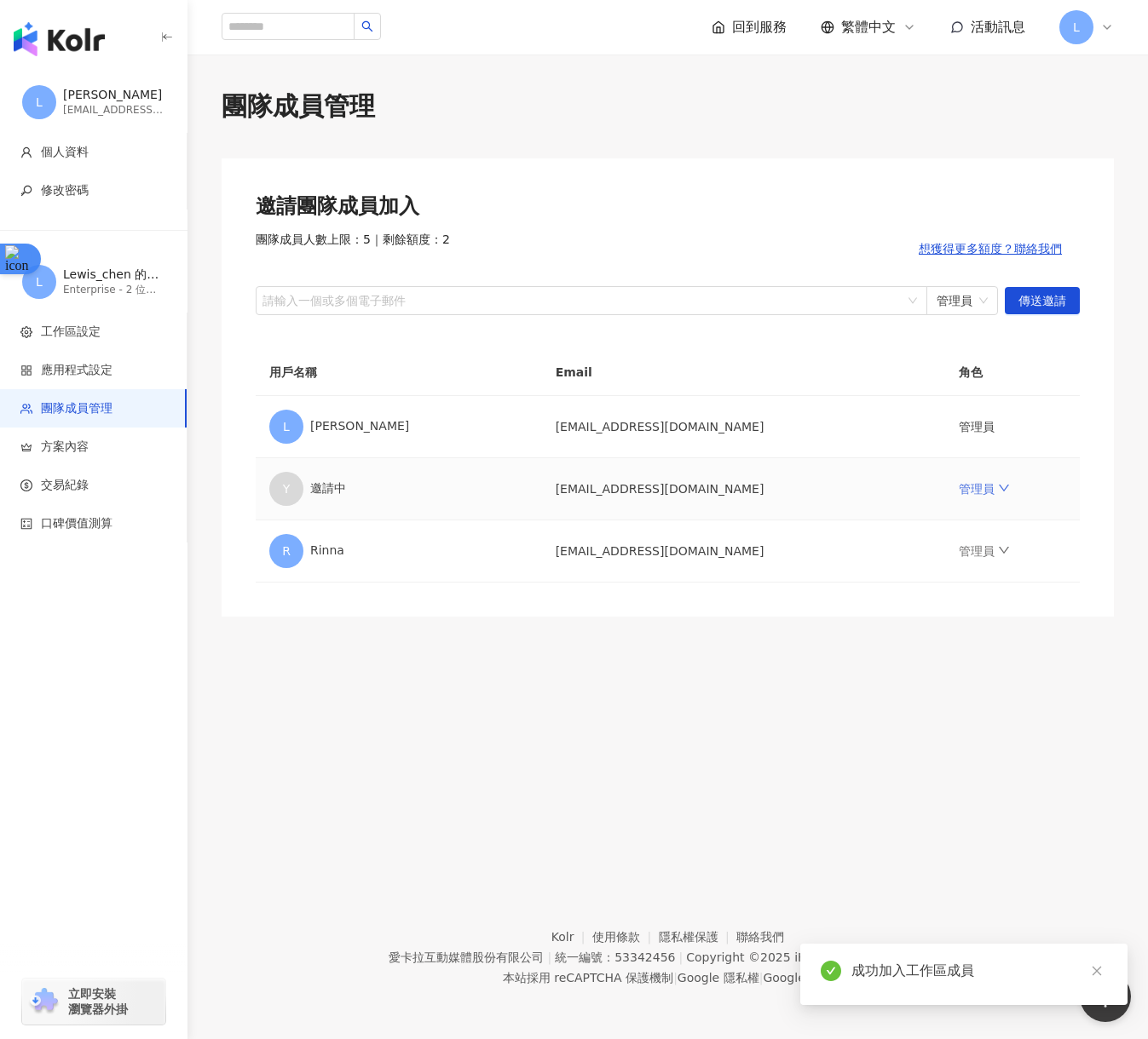
click at [959, 487] on link "管理員" at bounding box center [984, 489] width 51 height 13
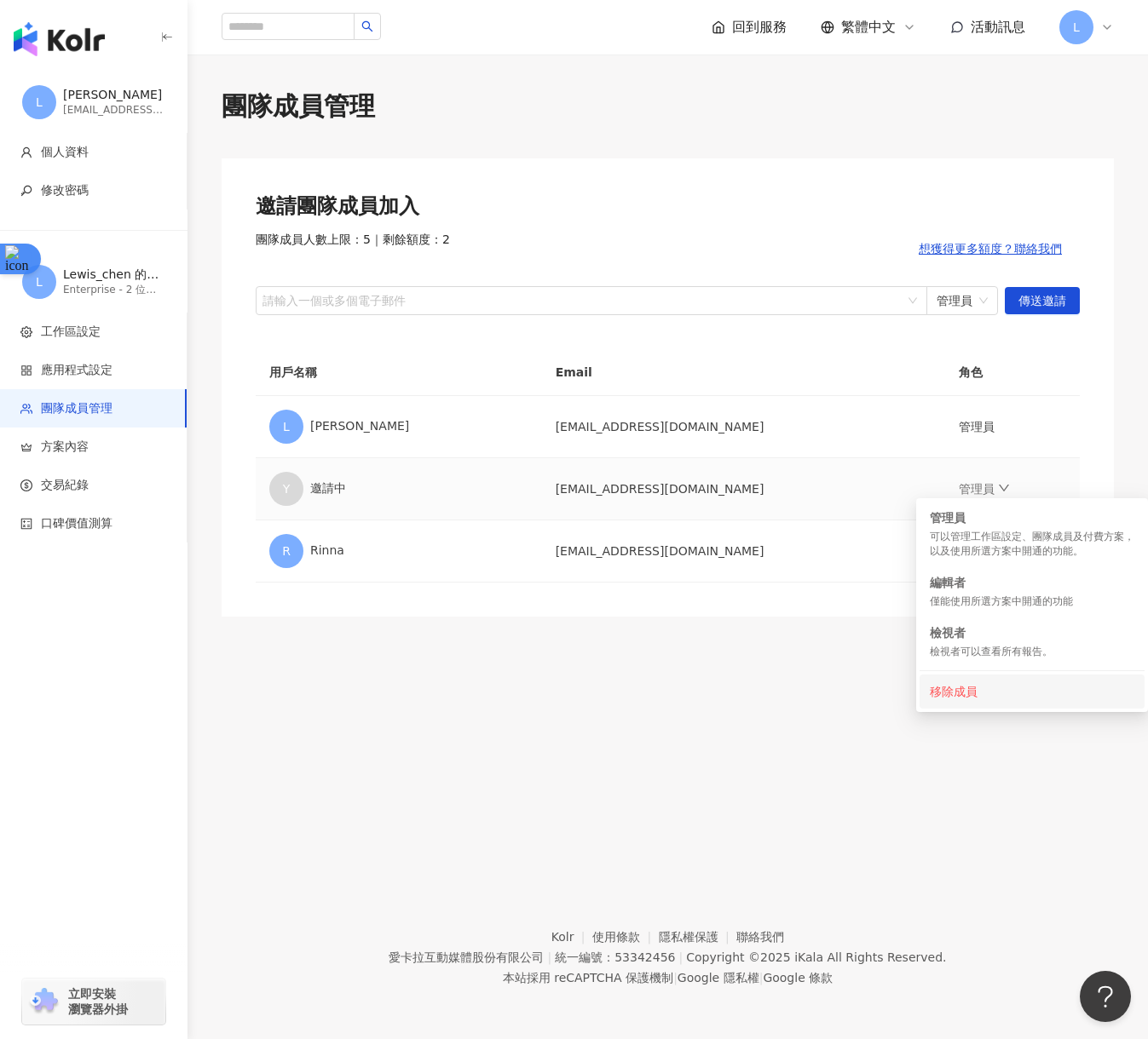
click at [970, 683] on div "移除成員" at bounding box center [1031, 691] width 204 height 19
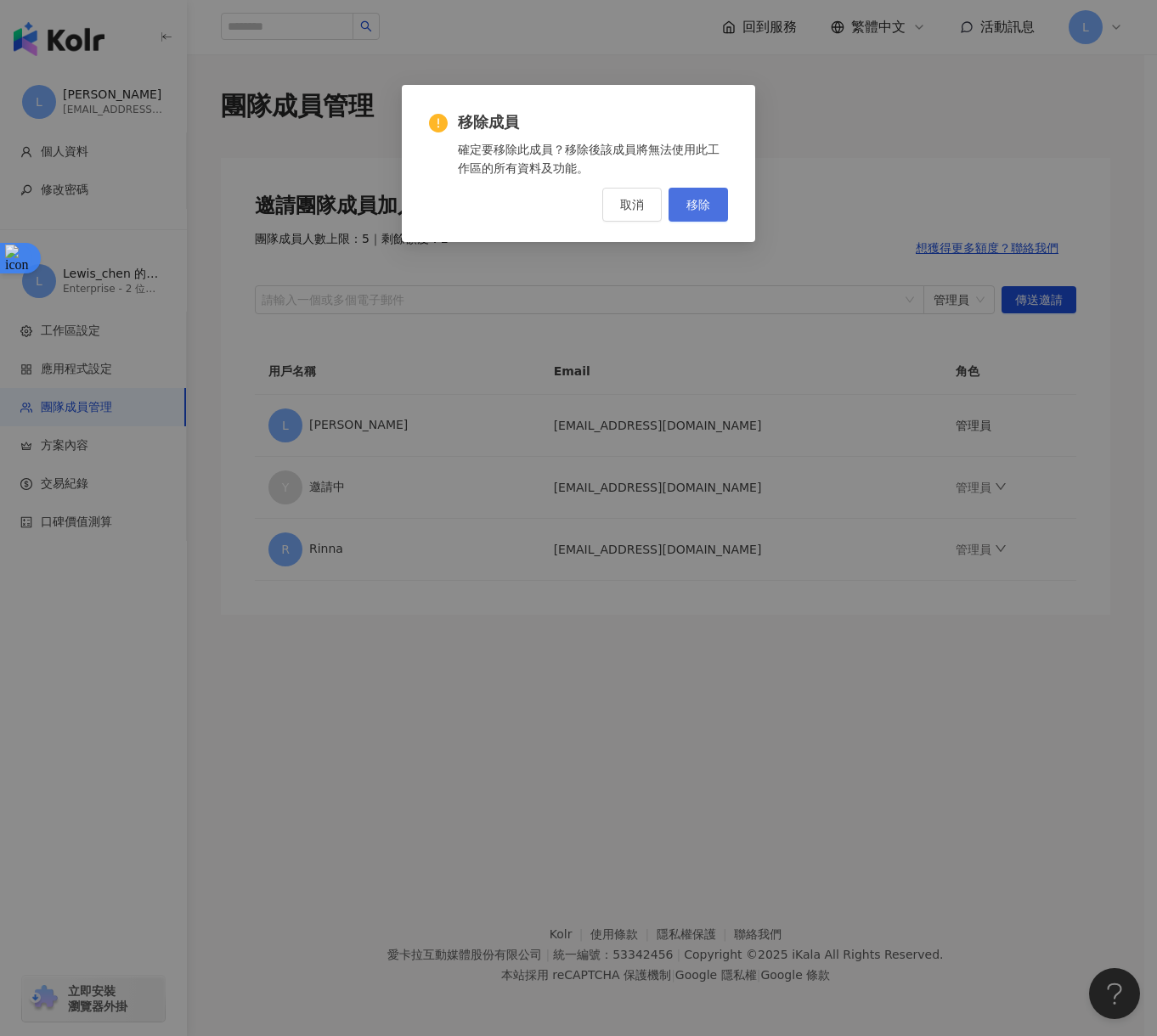
click at [719, 211] on button "移除" at bounding box center [698, 205] width 59 height 34
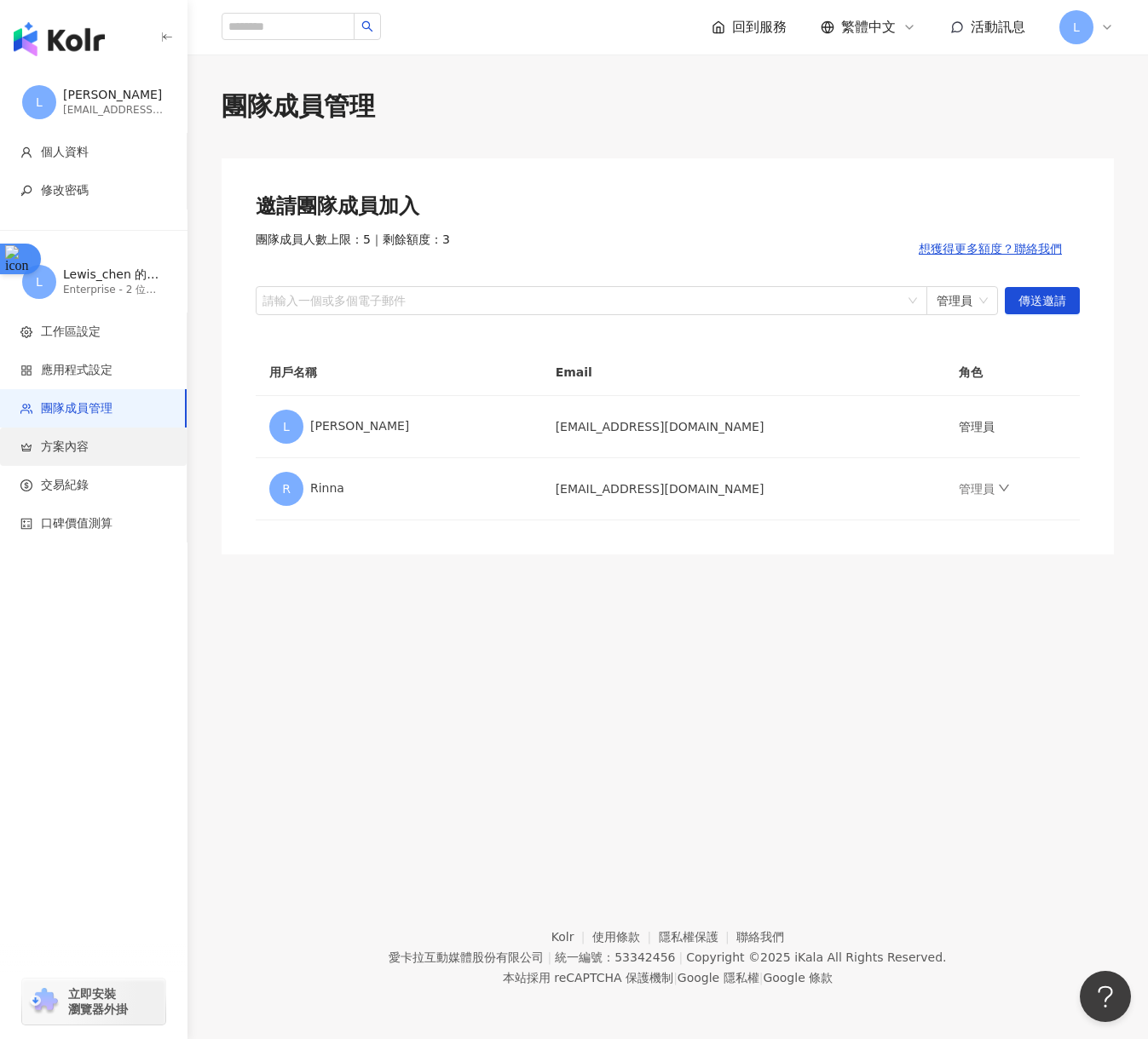
click at [112, 445] on span "方案內容" at bounding box center [97, 446] width 152 height 17
